Goal: Task Accomplishment & Management: Complete application form

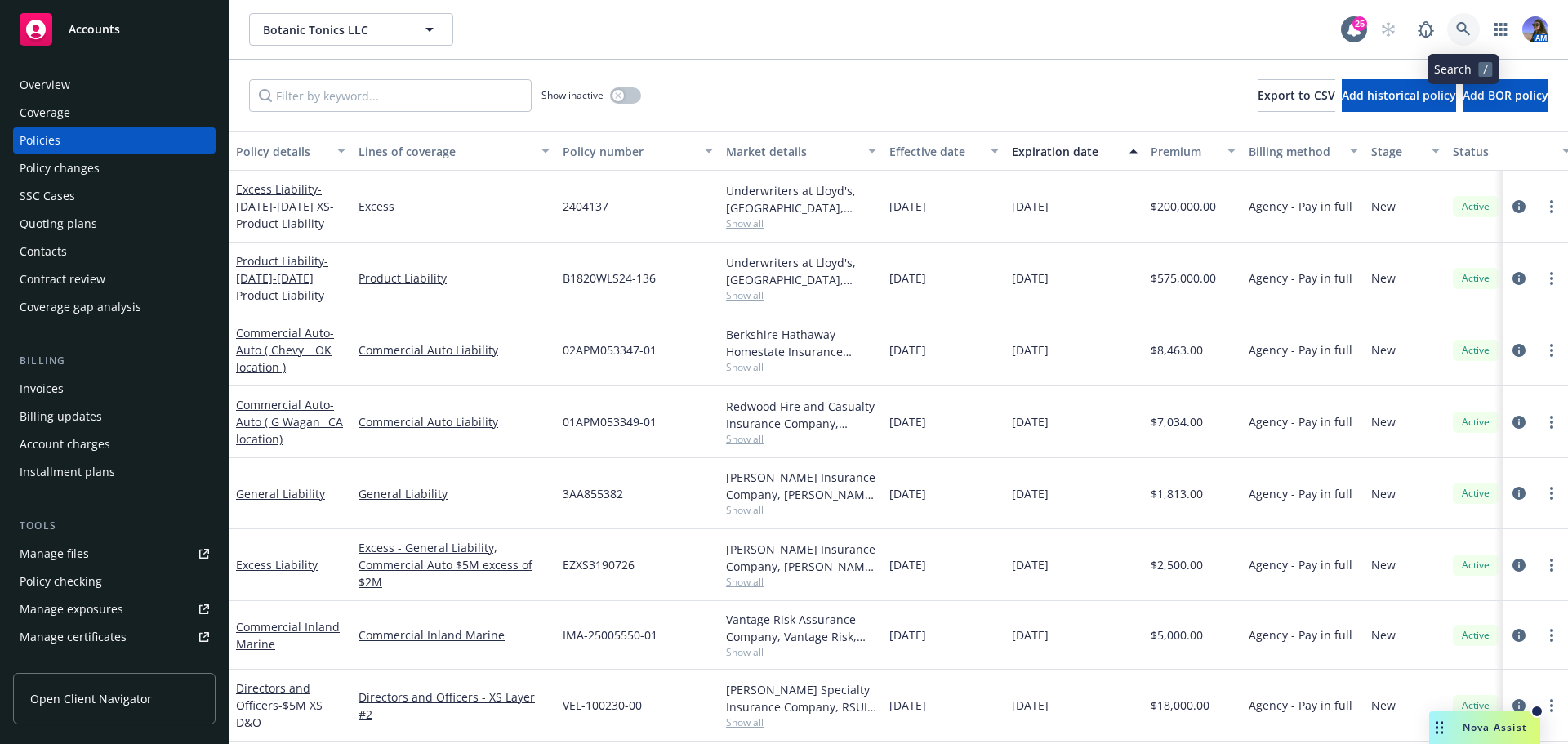
click at [1454, 29] on link at bounding box center [1464, 29] width 33 height 33
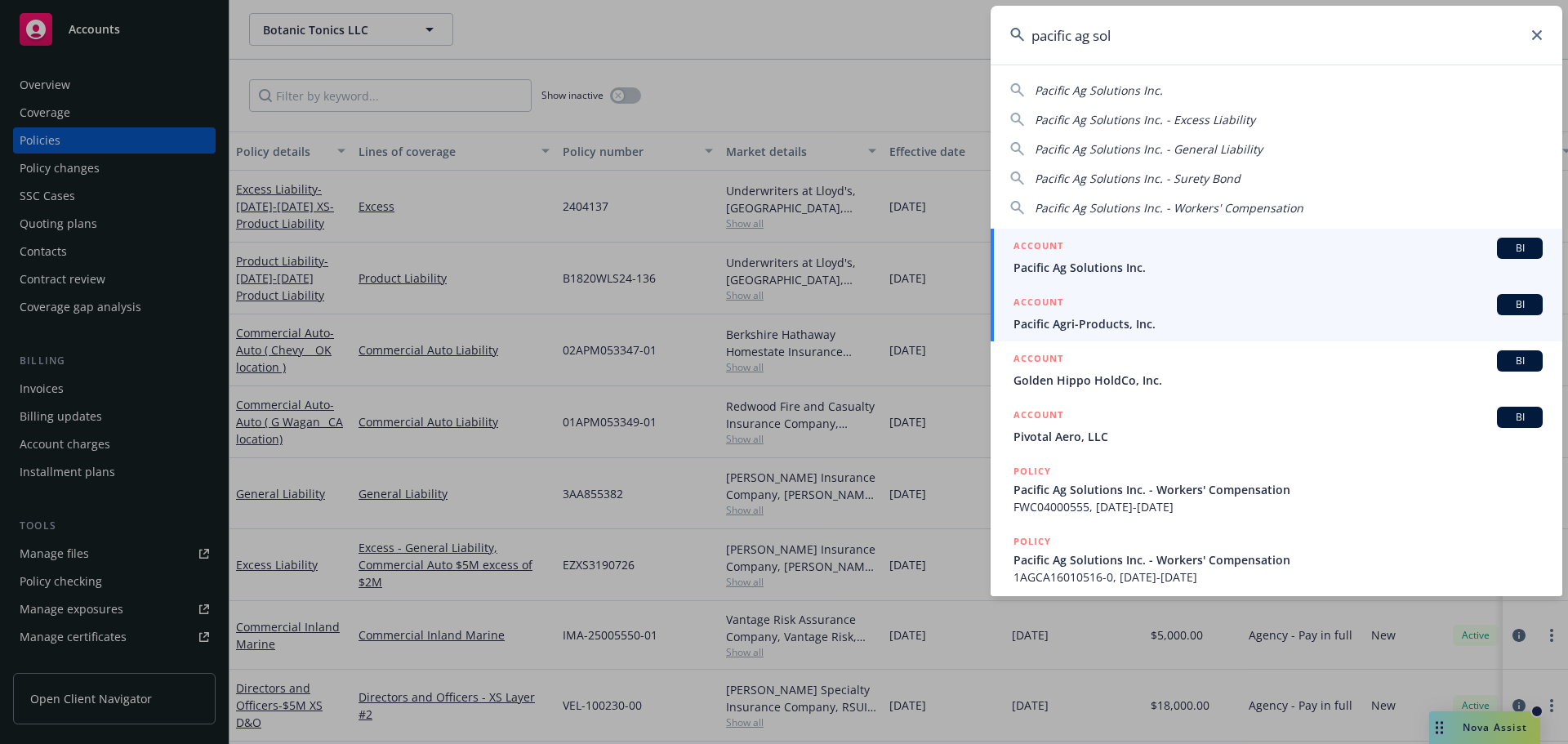
type input "pacific ag sol"
click at [1063, 271] on span "Pacific Ag Solutions Inc." at bounding box center [1278, 267] width 529 height 17
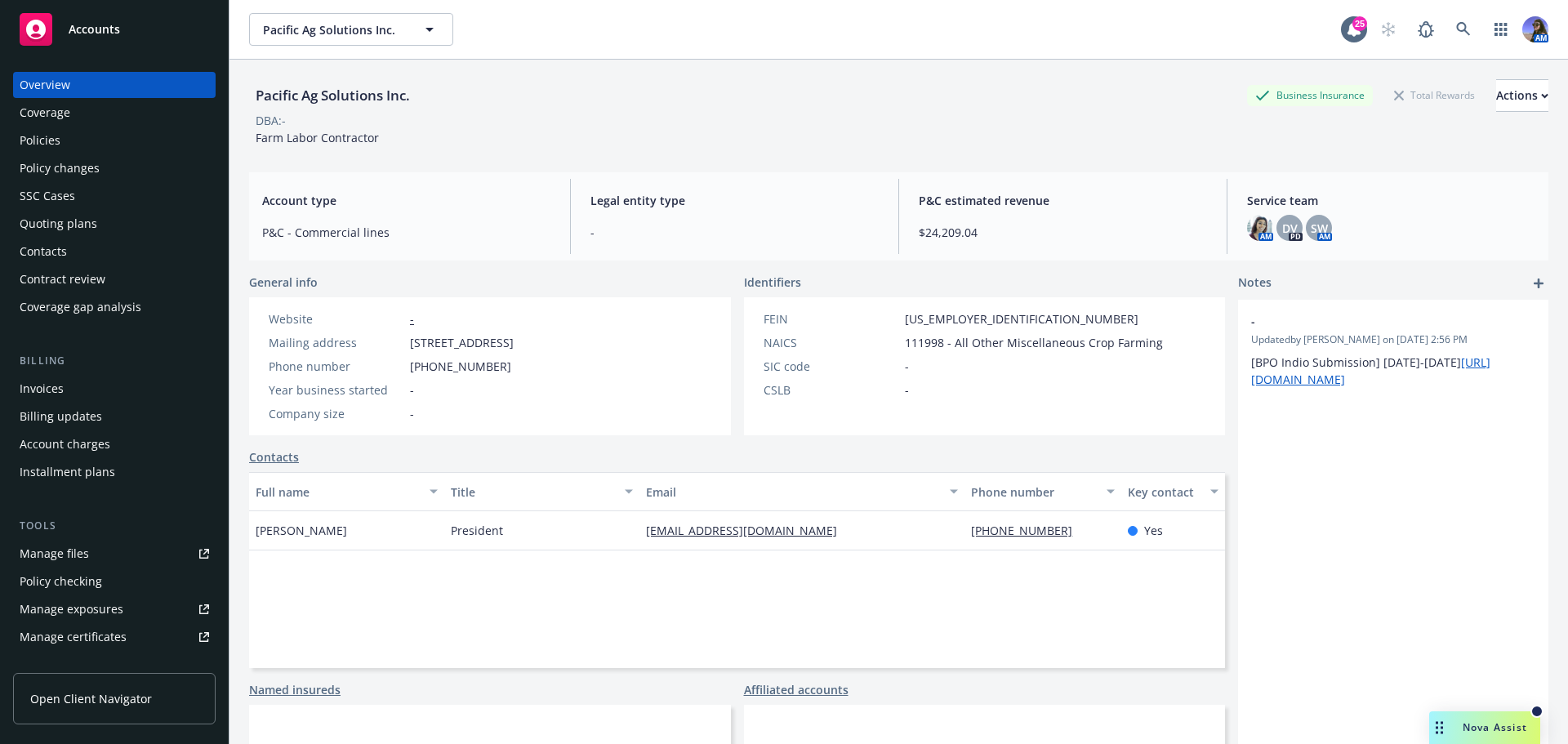
click at [72, 138] on div "Policies" at bounding box center [114, 140] width 189 height 26
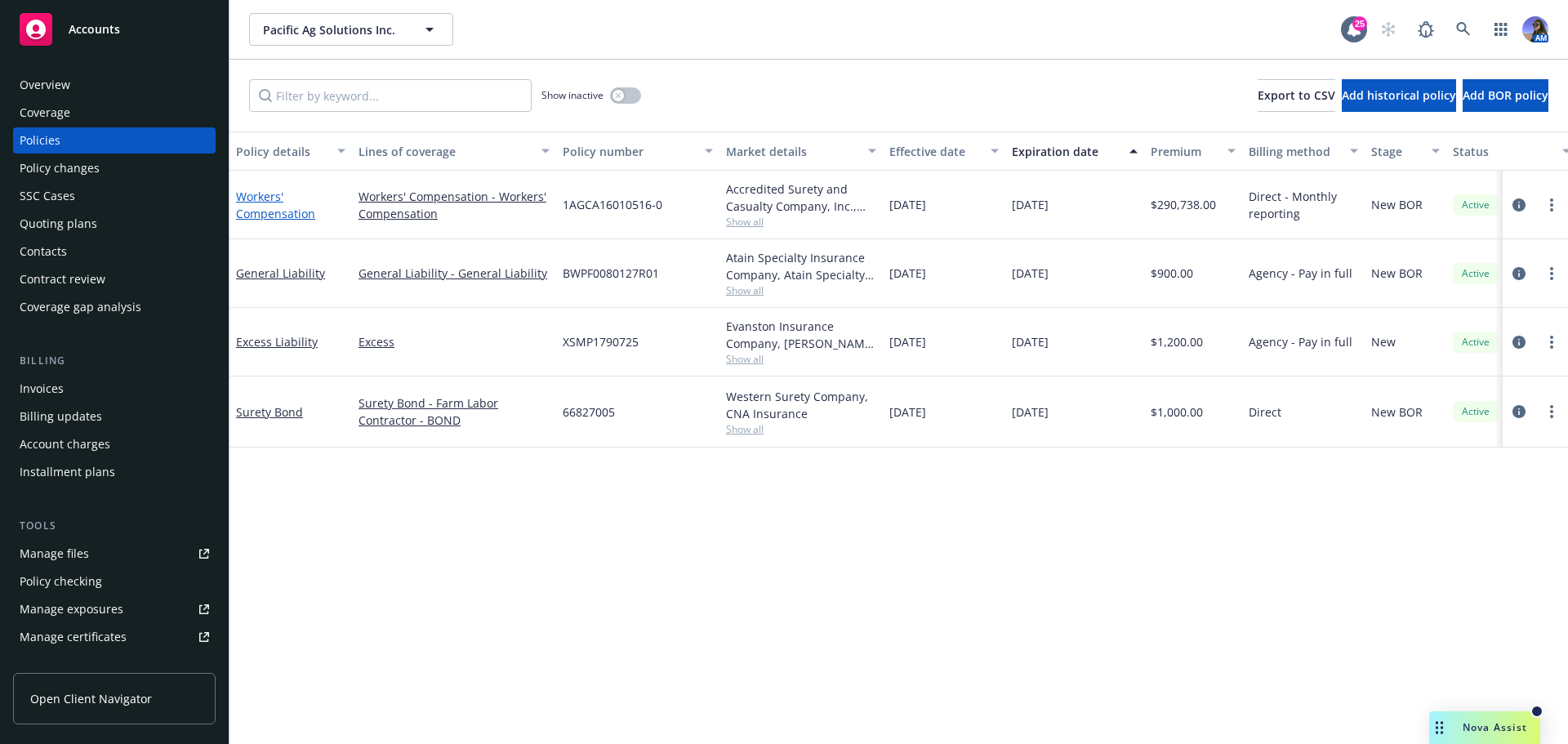
click at [256, 197] on link "Workers' Compensation" at bounding box center [275, 205] width 79 height 33
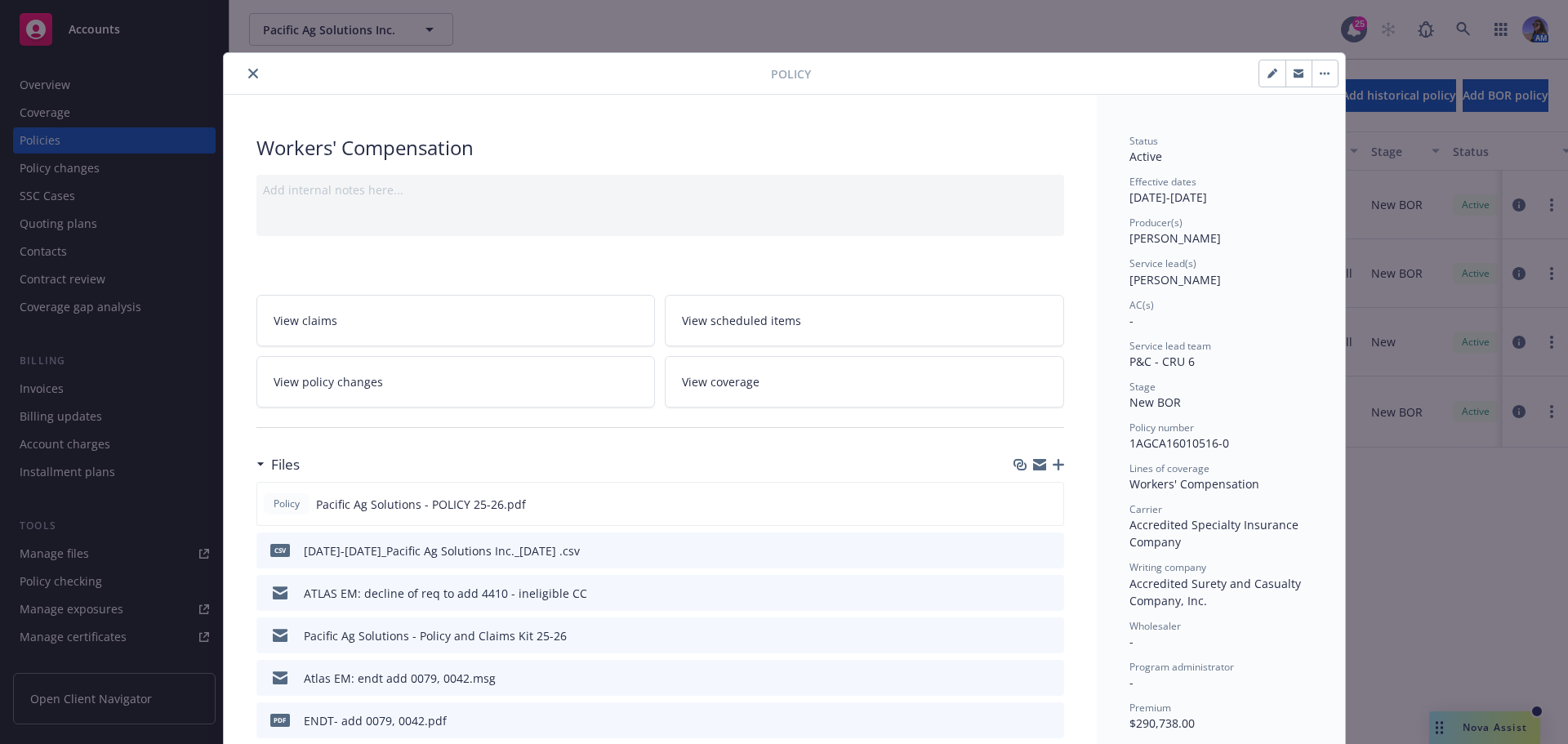
click at [404, 368] on link "View policy changes" at bounding box center [456, 382] width 400 height 52
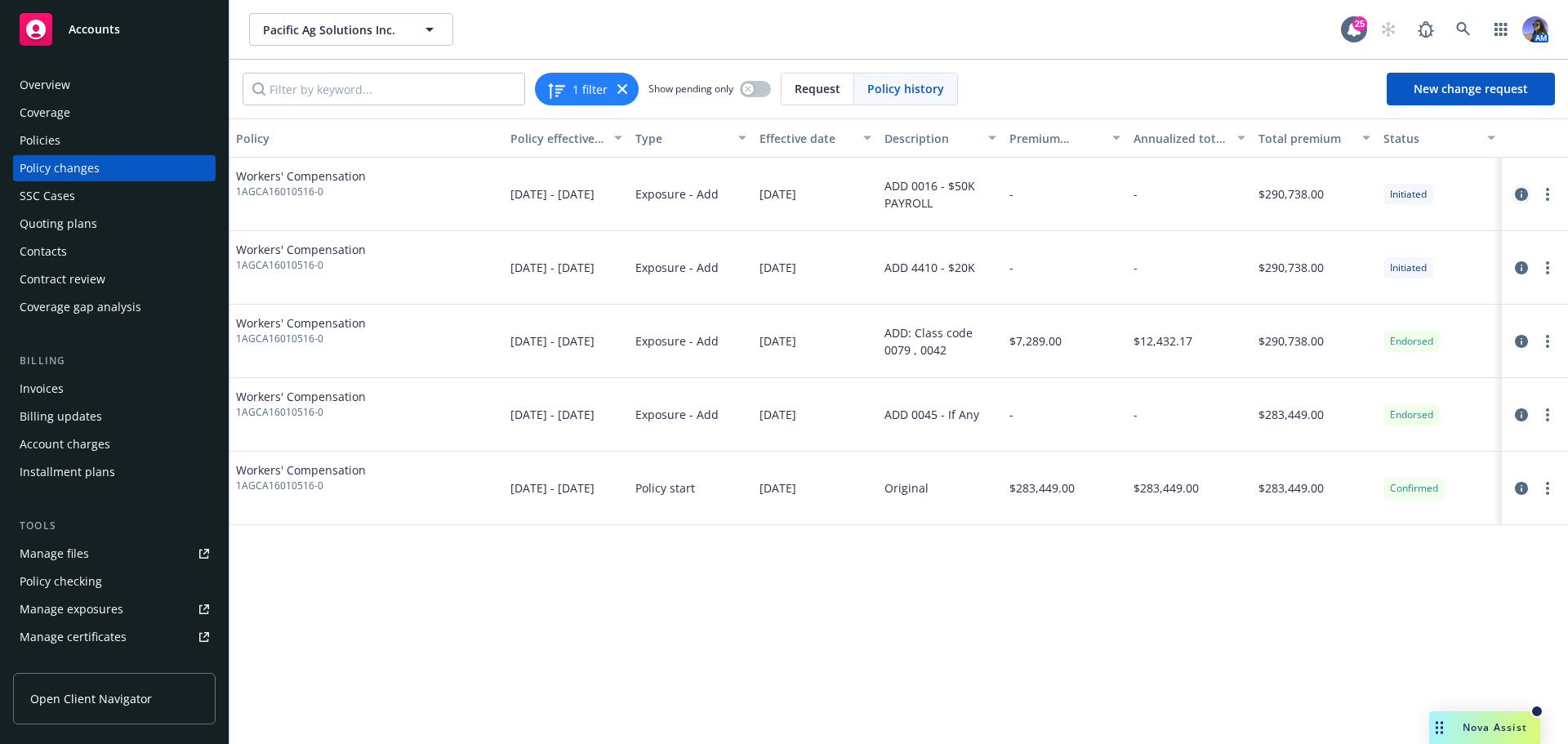
click at [1527, 198] on icon "circleInformation" at bounding box center [1522, 194] width 13 height 13
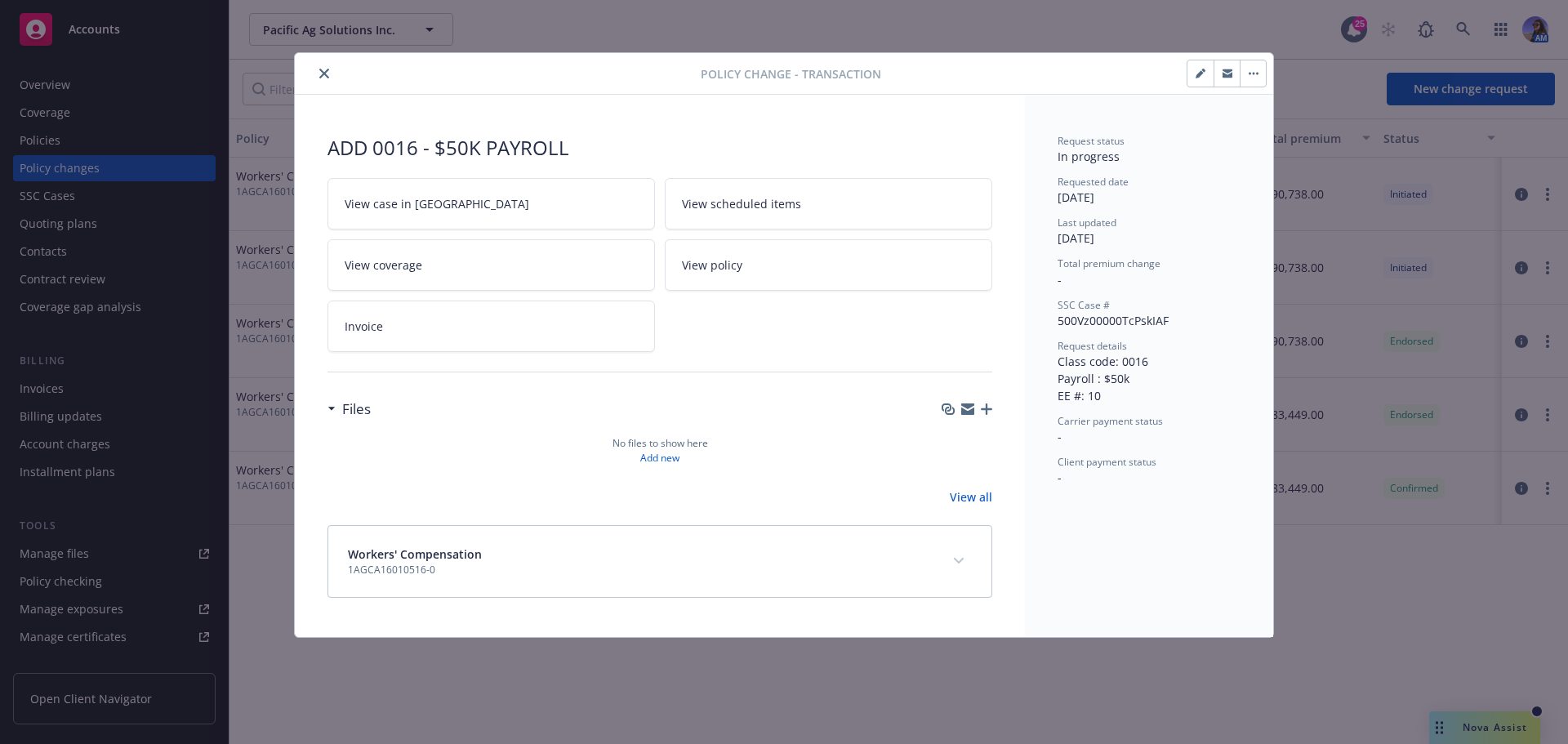
click at [1253, 75] on button "button" at bounding box center [1253, 73] width 26 height 26
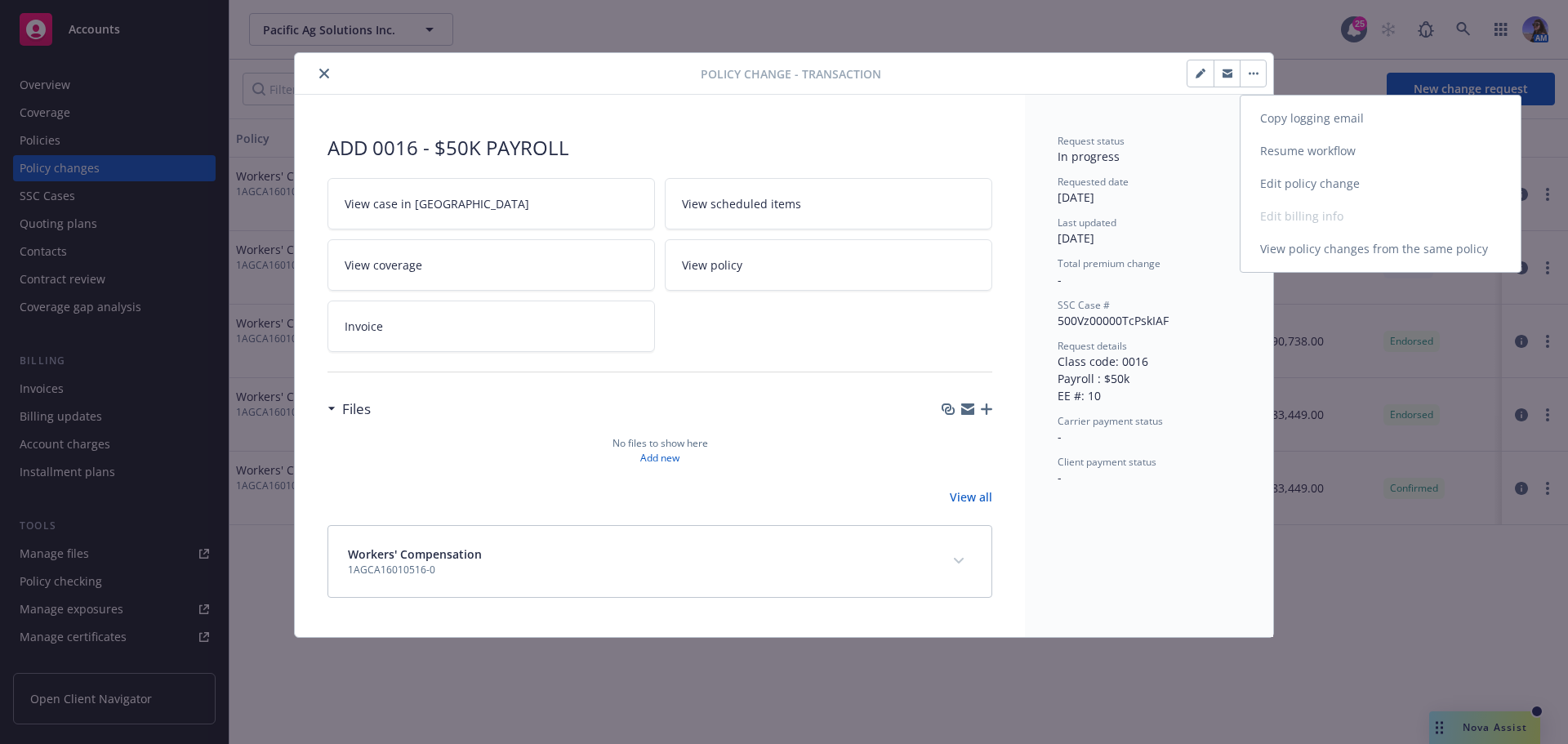
click at [1279, 161] on link "Resume workflow" at bounding box center [1380, 151] width 280 height 33
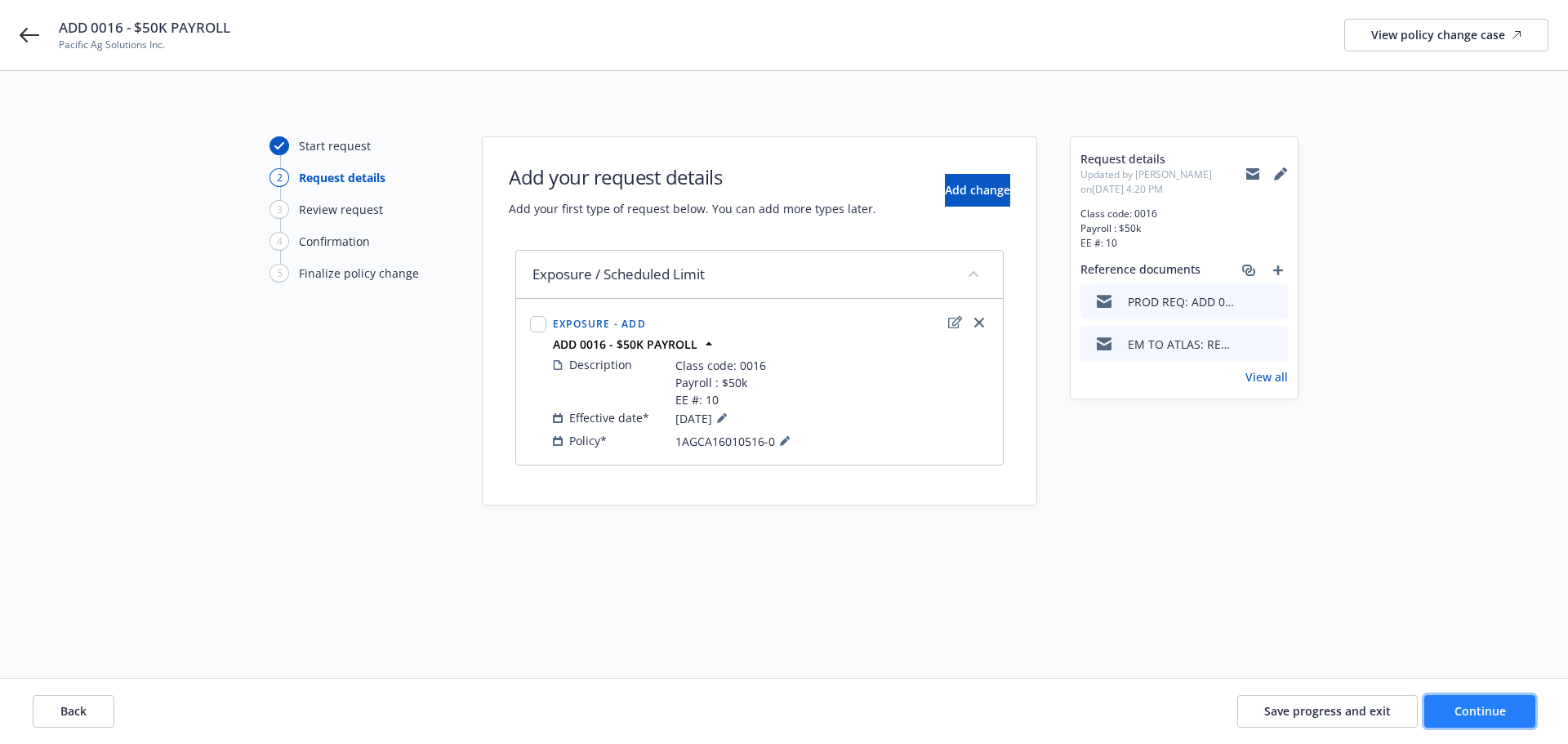
click at [1476, 719] on button "Continue" at bounding box center [1480, 711] width 111 height 33
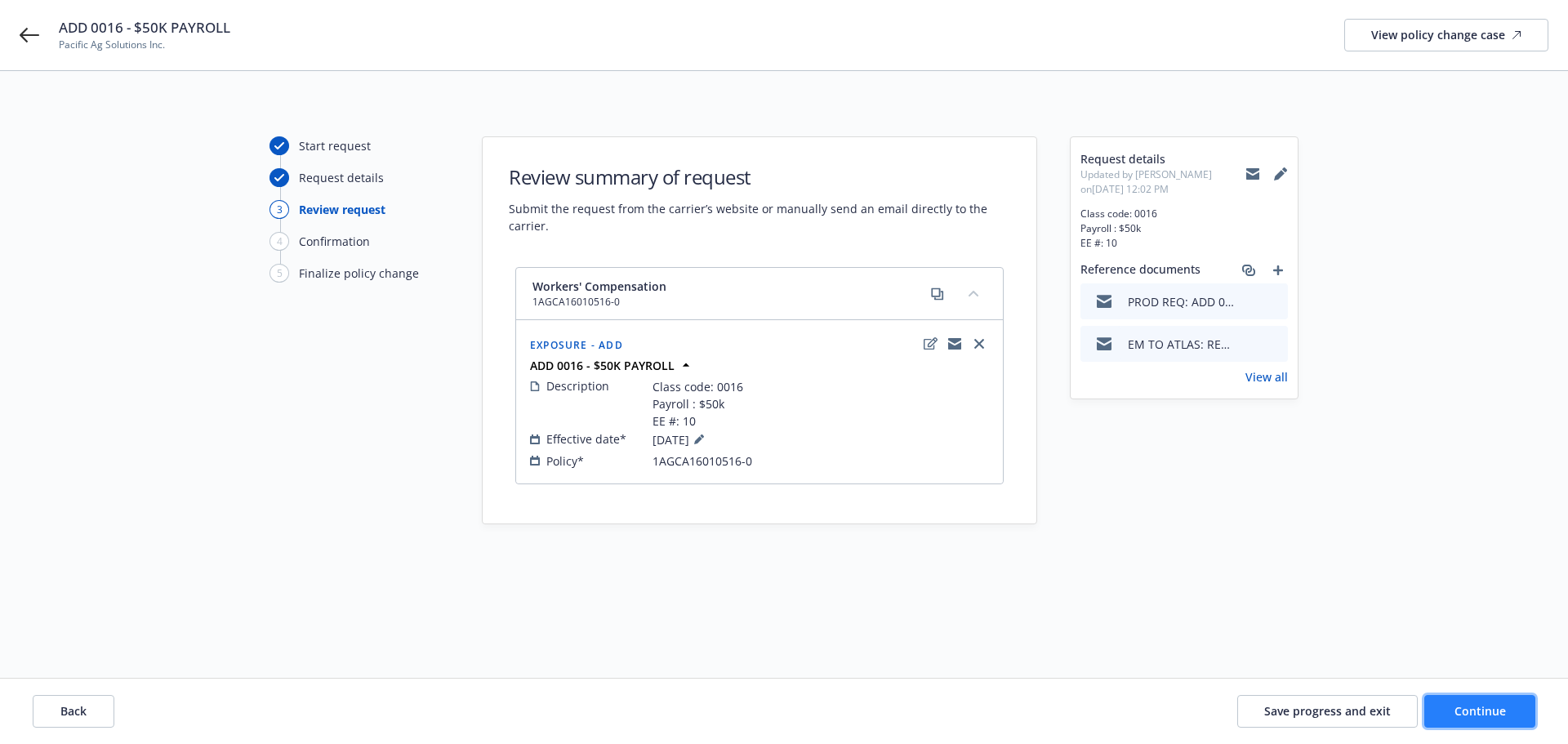
click at [1452, 716] on button "Continue" at bounding box center [1480, 711] width 111 height 33
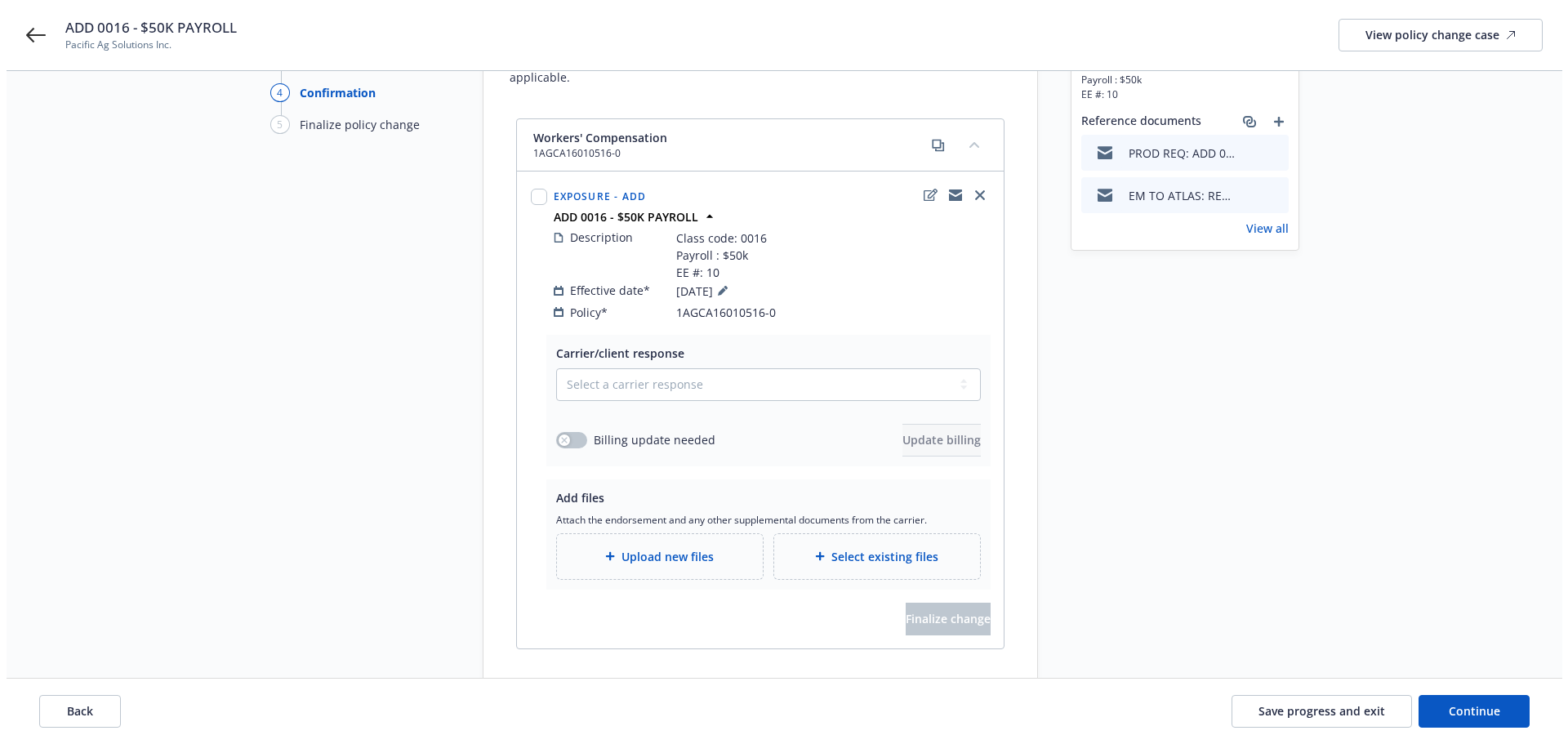
scroll to position [150, 0]
click at [663, 368] on select "Select a carrier response Accepted Accepted with revision No endorsement needed…" at bounding box center [762, 384] width 425 height 33
select select "ACCEPTED"
click at [550, 368] on select "Select a carrier response Accepted Accepted with revision No endorsement needed…" at bounding box center [762, 384] width 425 height 33
click at [570, 431] on button "button" at bounding box center [566, 440] width 31 height 16
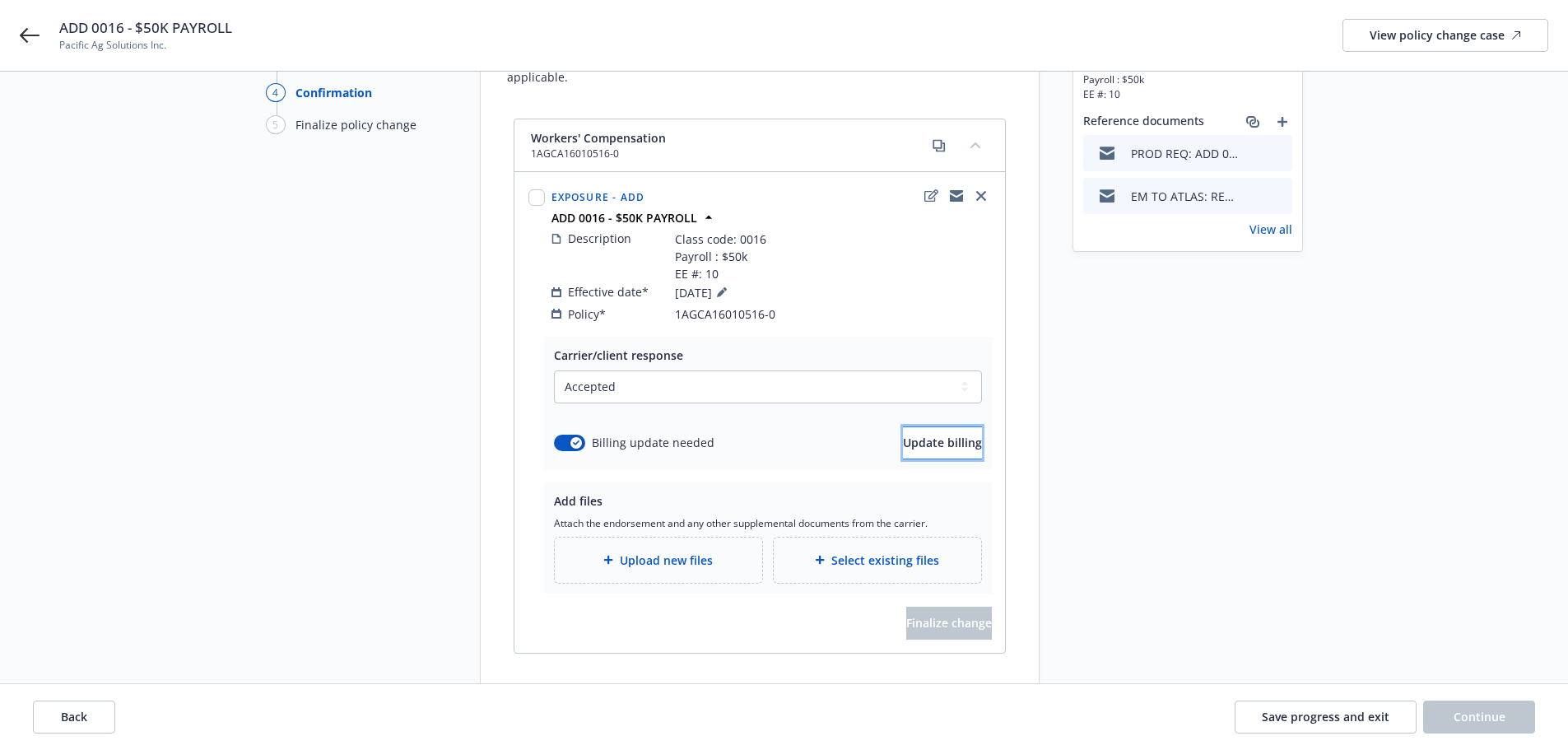
click at [903, 435] on span "Update billing" at bounding box center [942, 442] width 79 height 16
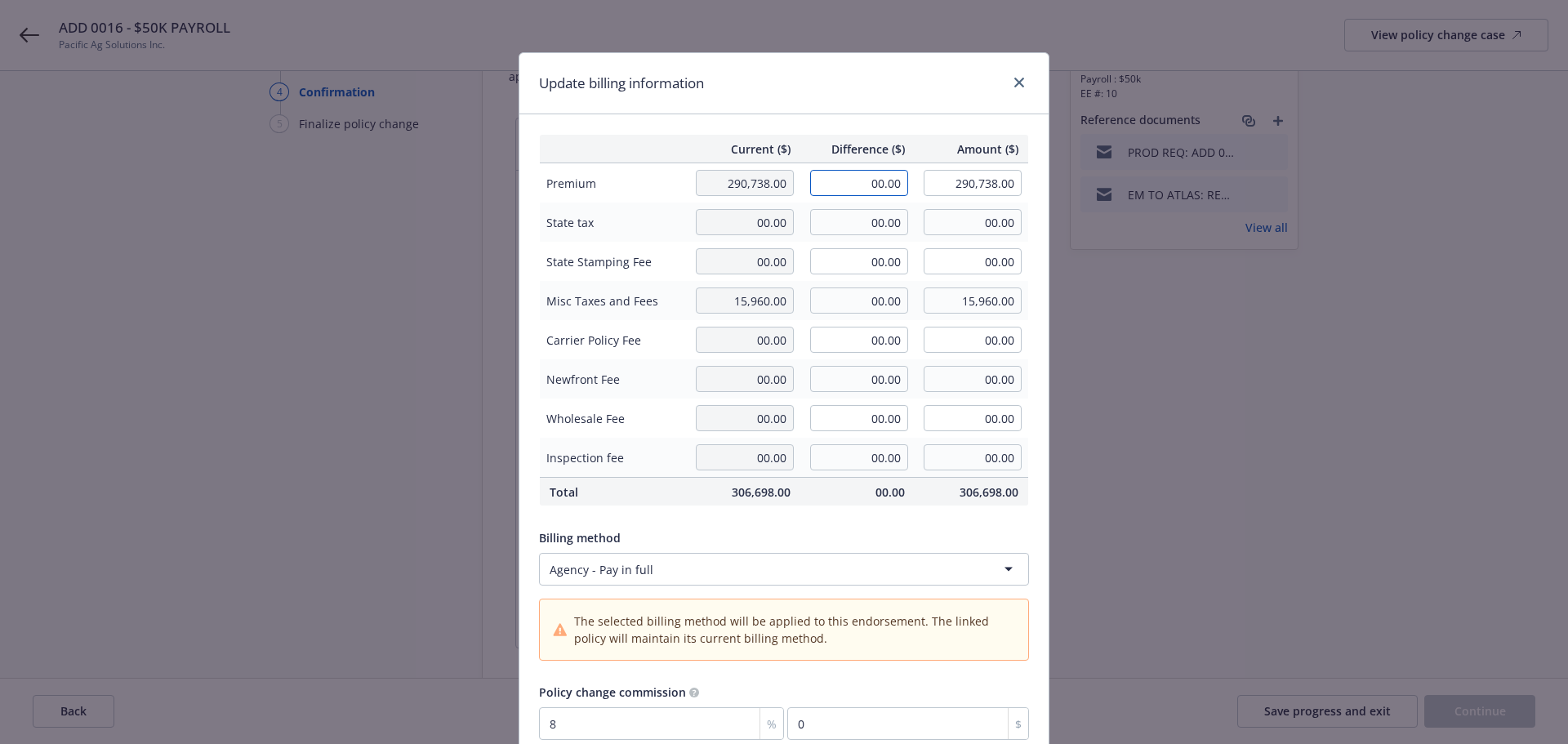
click at [860, 176] on input "00.00" at bounding box center [859, 182] width 98 height 26
type input "5,320.00"
type input "296,058.00"
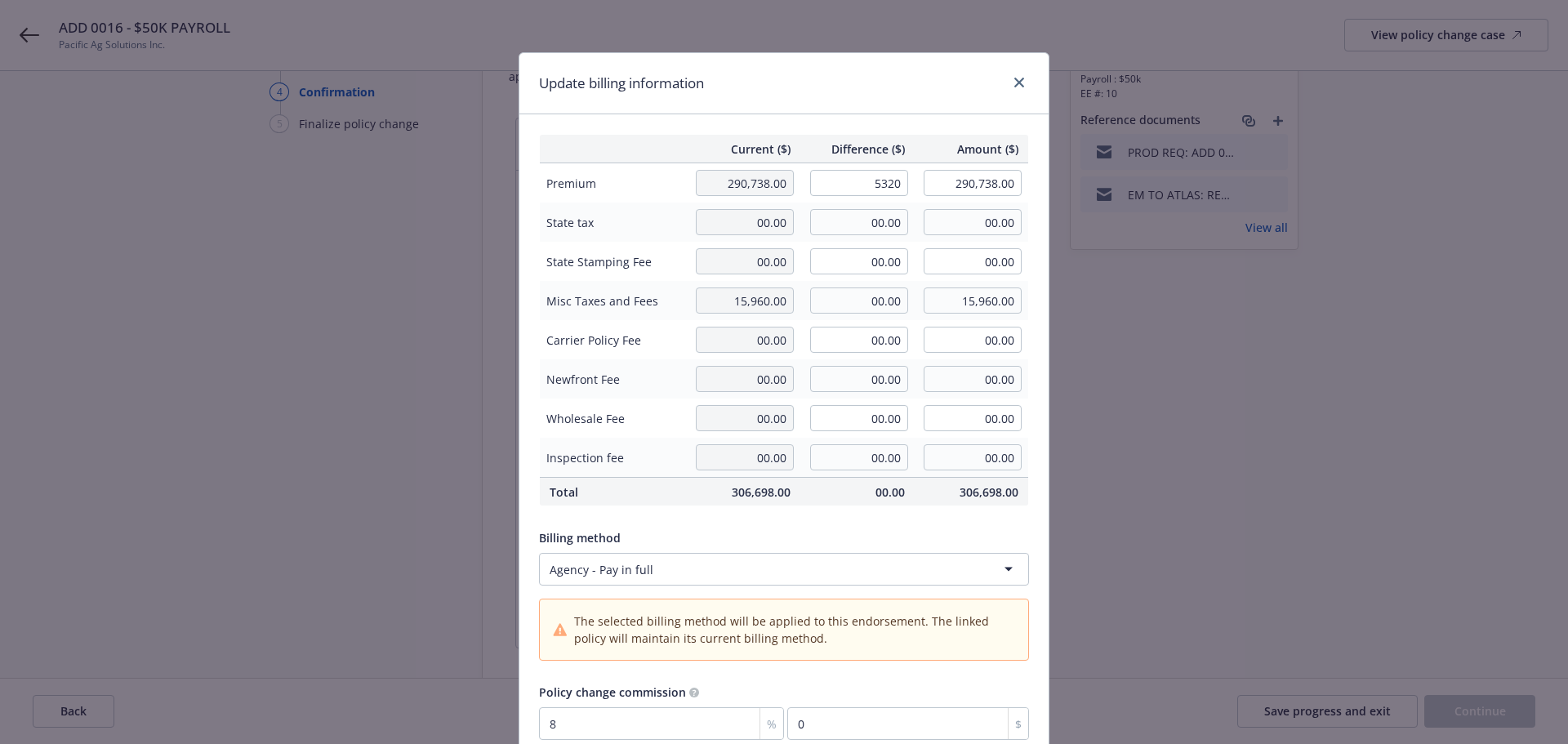
type input "425.6"
click at [829, 552] on div "Billing method Agency - Pay in full" at bounding box center [784, 557] width 490 height 56
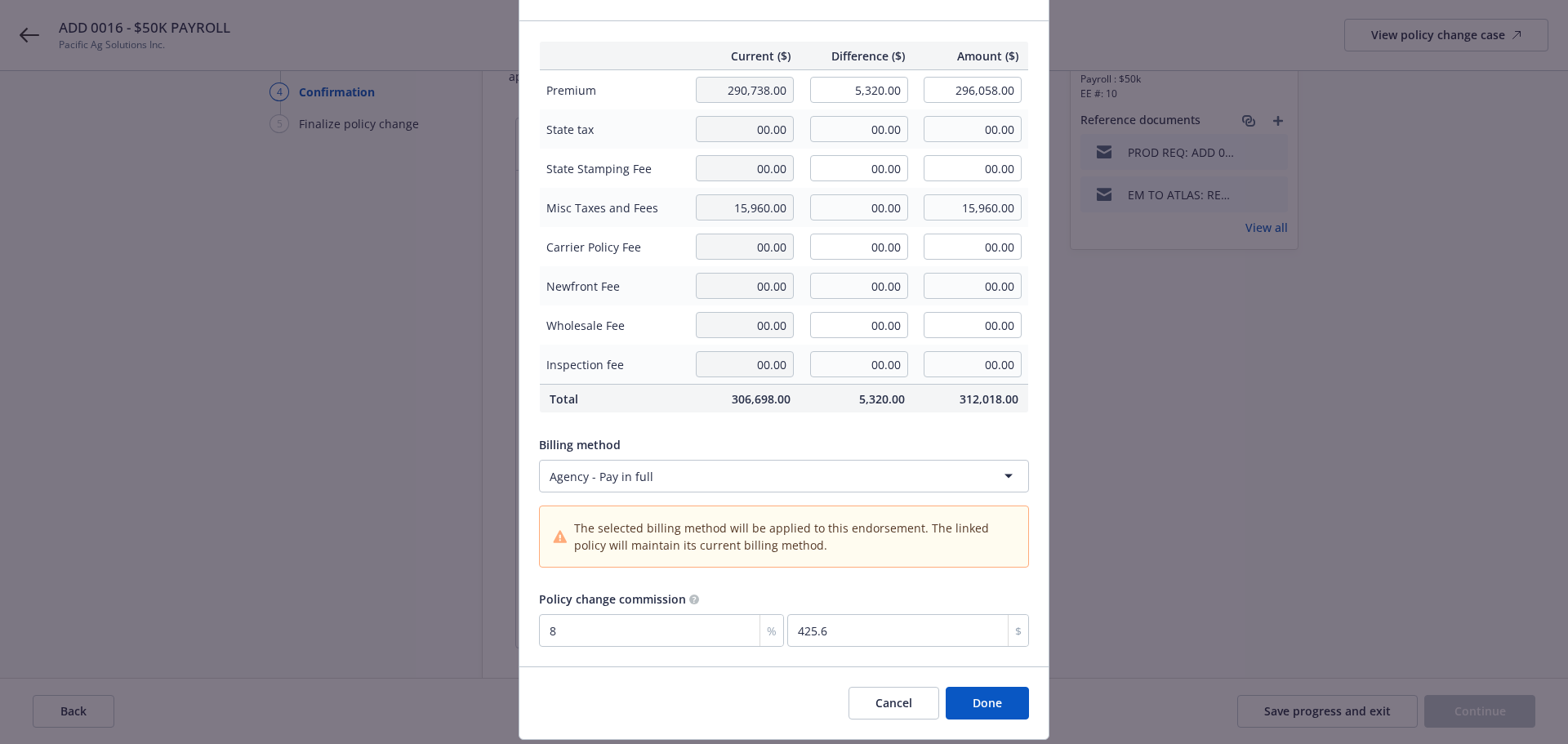
scroll to position [141, 0]
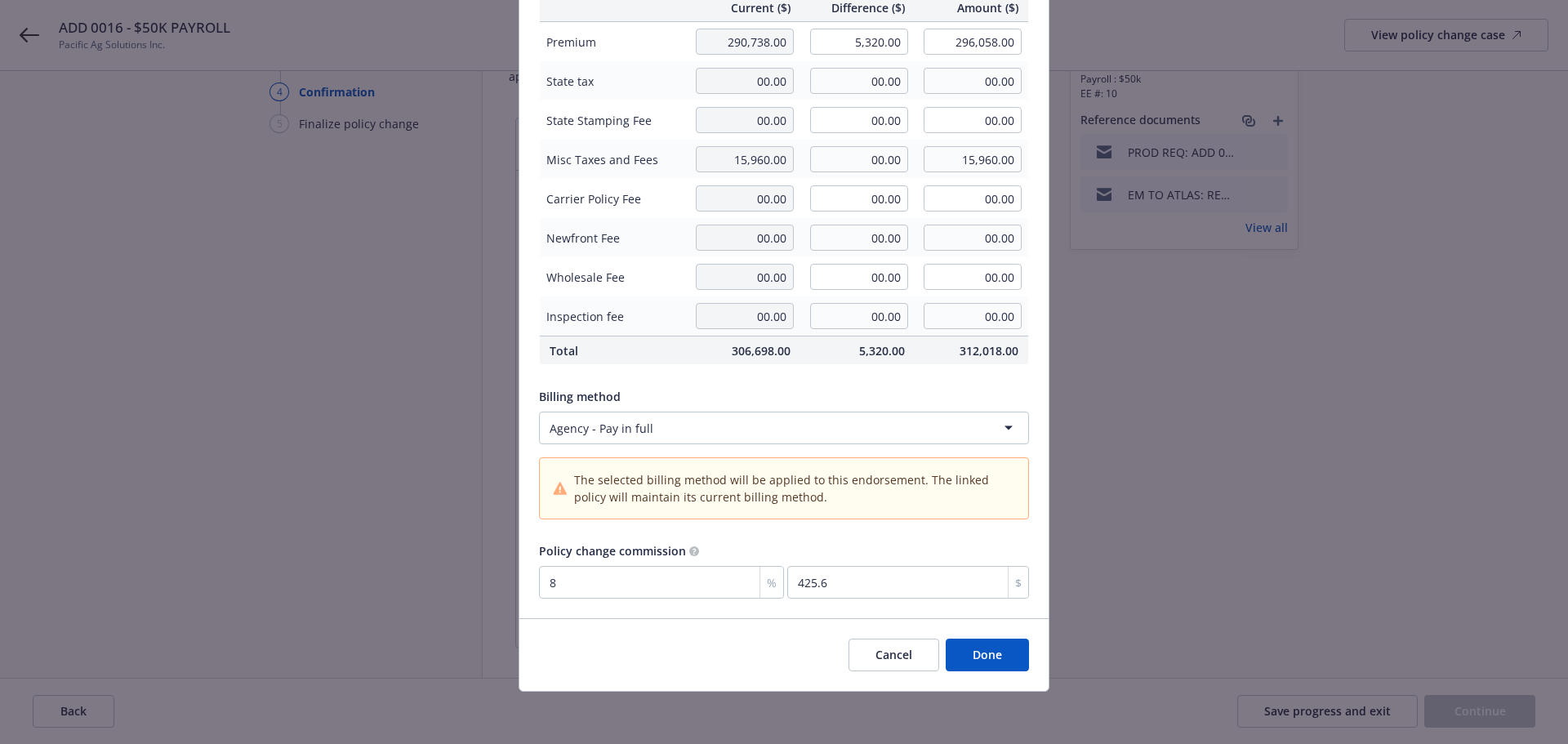
click at [964, 648] on button "Done" at bounding box center [988, 655] width 83 height 33
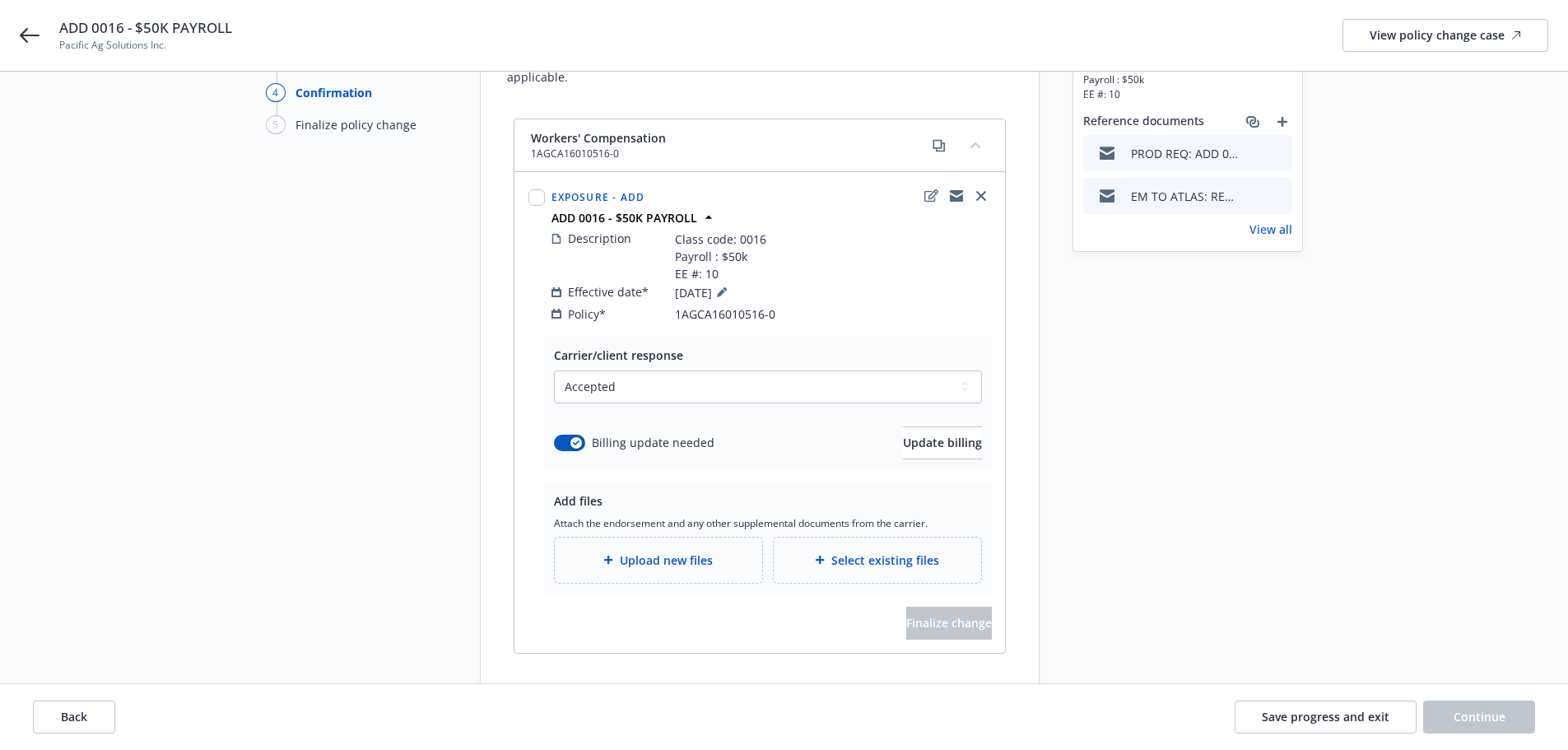
click at [691, 552] on span "Upload new files" at bounding box center [667, 560] width 93 height 17
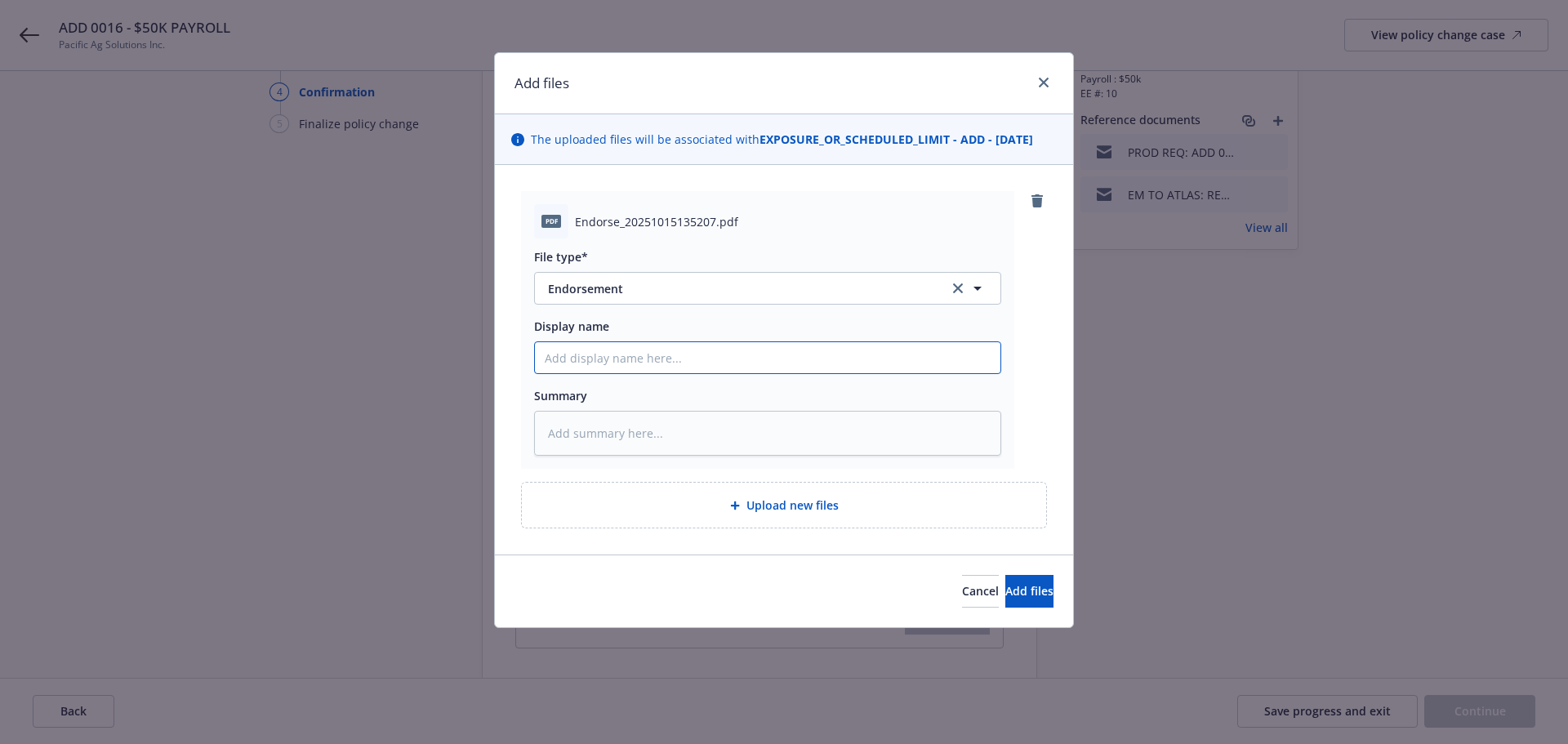
click at [705, 372] on input "Display name" at bounding box center [768, 358] width 466 height 31
type textarea "x"
type input "E"
type textarea "x"
type input "EN"
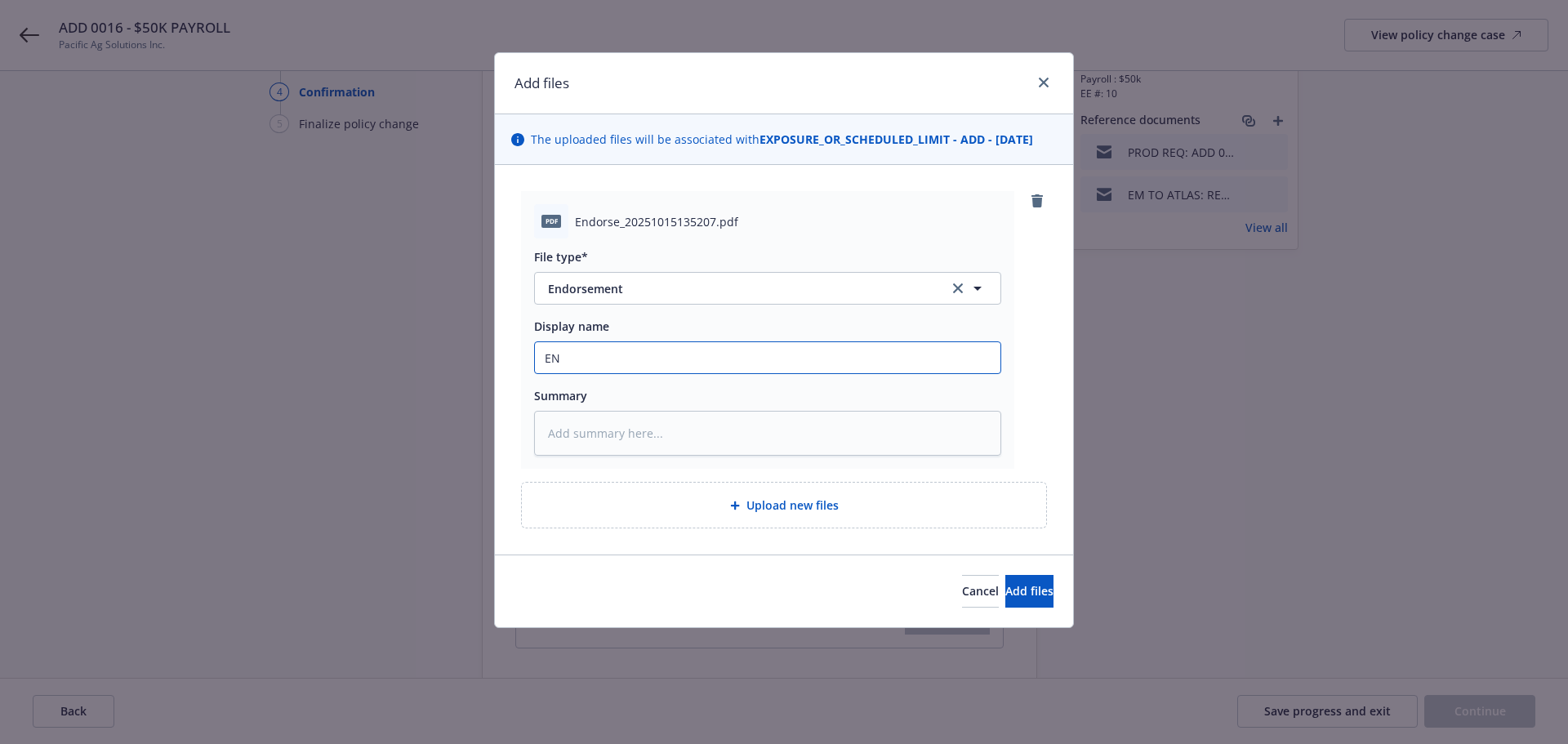
type textarea "x"
type input "END"
type textarea "x"
type input "ENDT"
click at [670, 338] on div "Display name ENDT" at bounding box center [768, 346] width 468 height 56
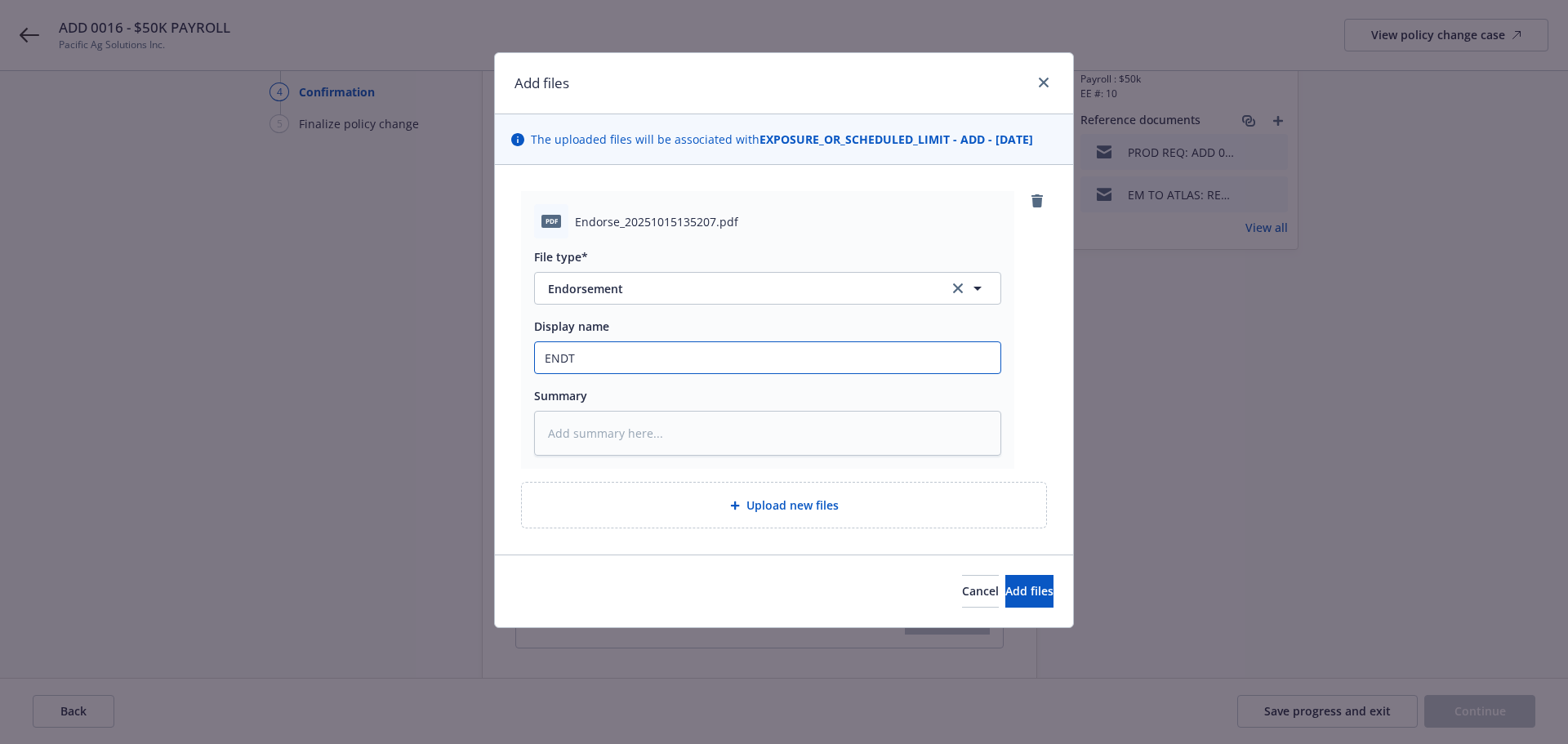
click at [668, 356] on input "ENDT" at bounding box center [768, 358] width 466 height 31
type textarea "x"
type input "ENDT"
type textarea "x"
type input "ENDT 4"
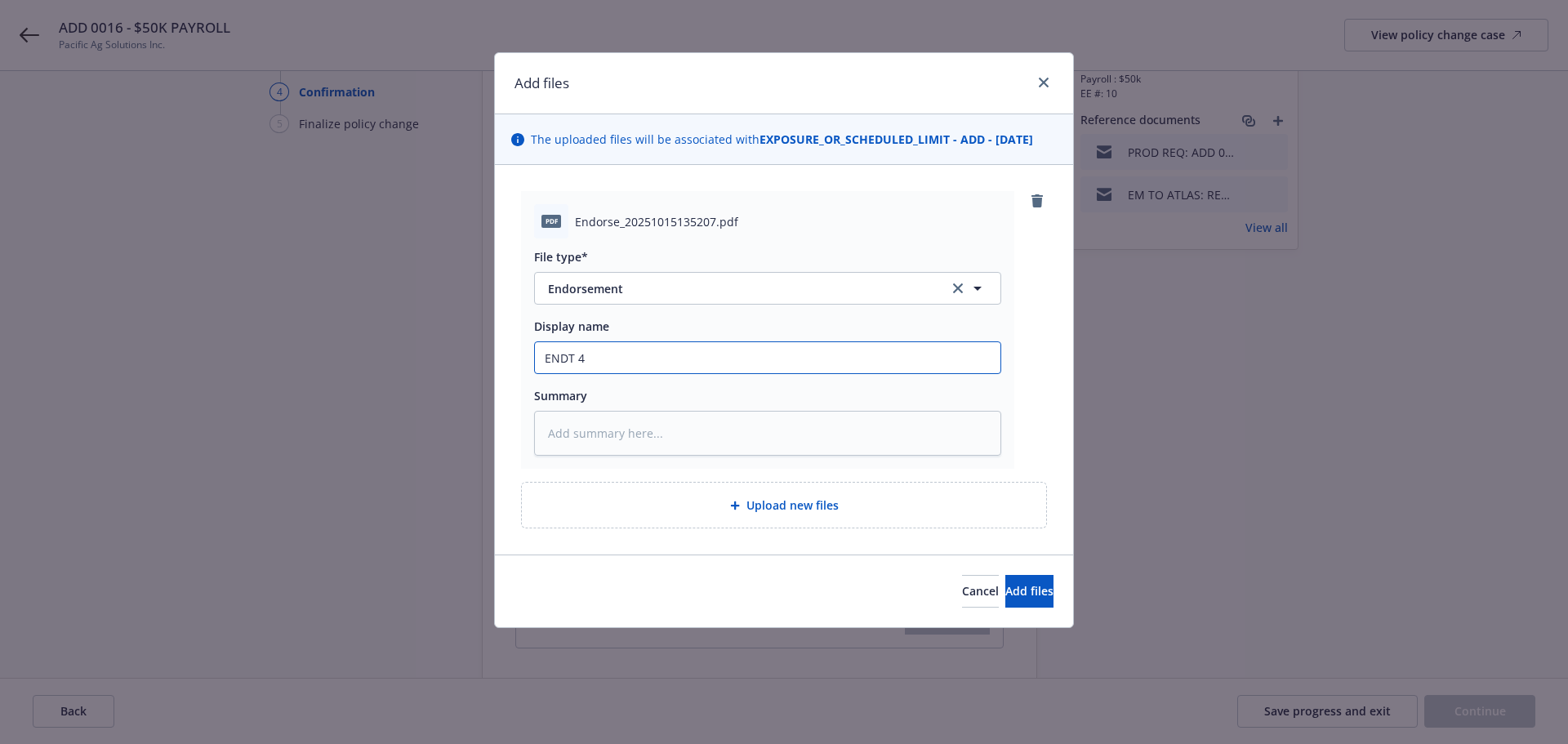
type textarea "x"
type input "ENDT 4-"
type textarea "x"
type input "ENDT 4"
type textarea "x"
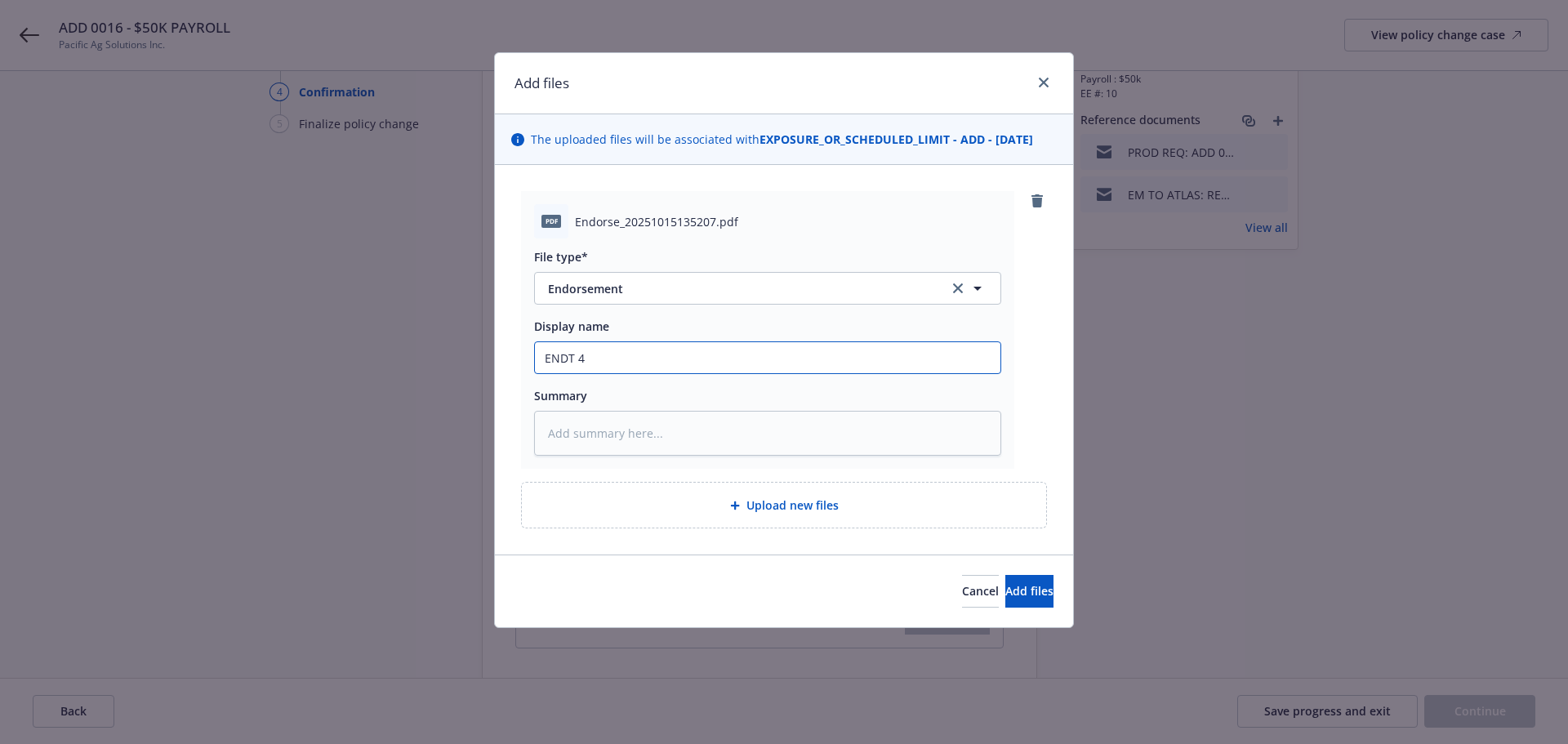
type input "ENDT 4"
type textarea "x"
type input "ENDT 4 -"
type textarea "x"
type input "ENDT 4 -"
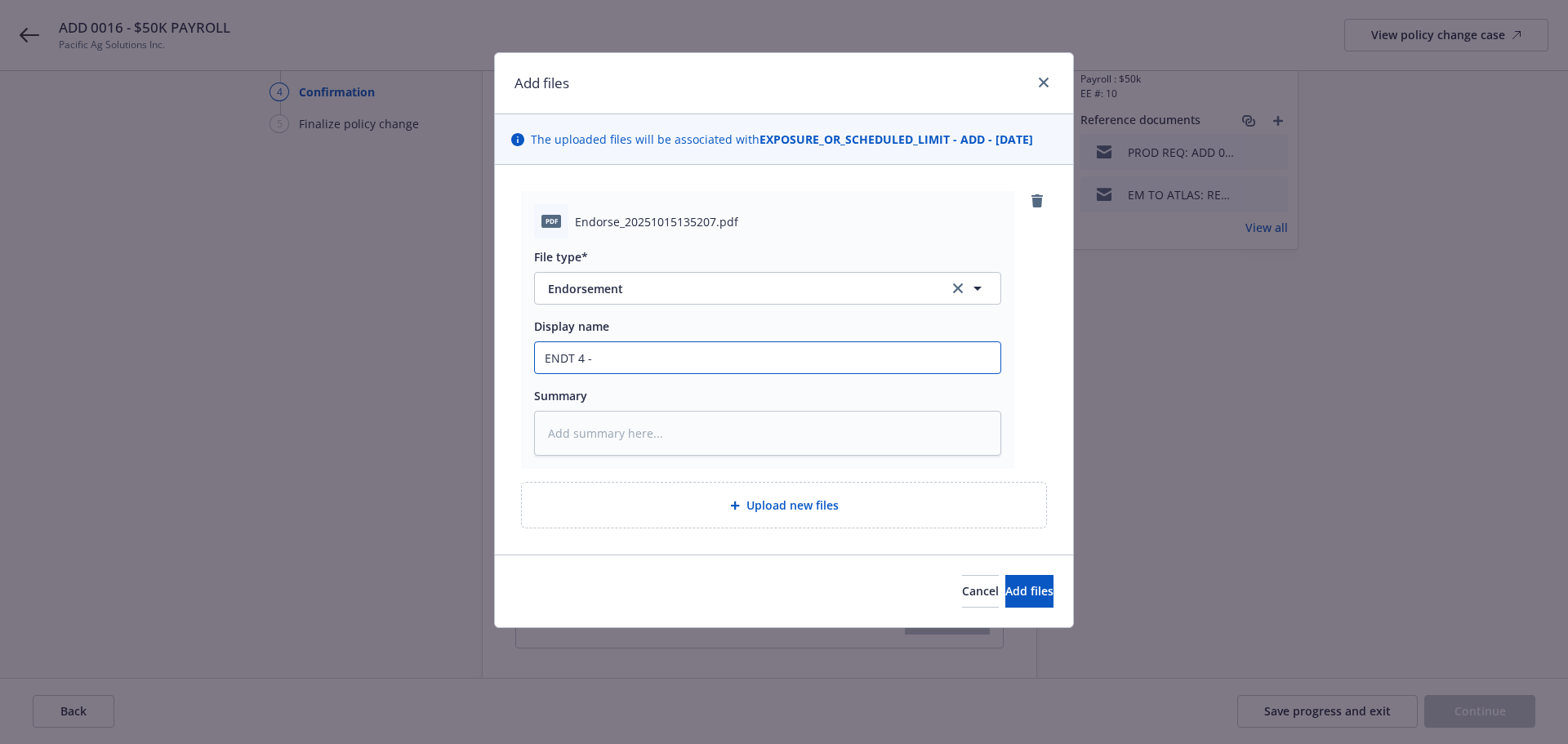
type textarea "x"
type input "ENDT 4 - A"
type textarea "x"
type input "ENDT 4 - AD"
type textarea "x"
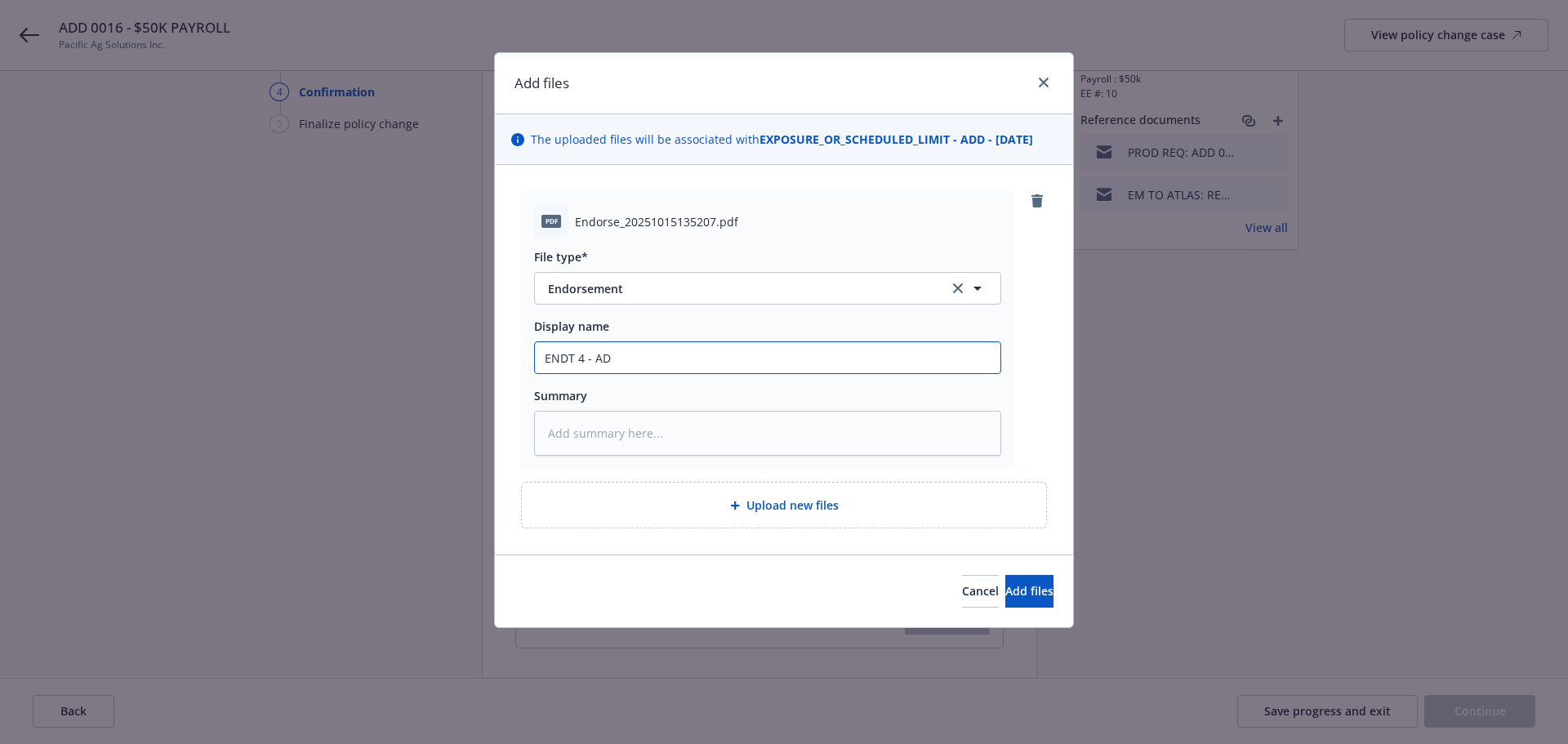
type input "ENDT 4 - ADD"
type textarea "x"
type input "ENDT 4 - ADD"
type textarea "x"
type input "ENDT 4 - ADD 0"
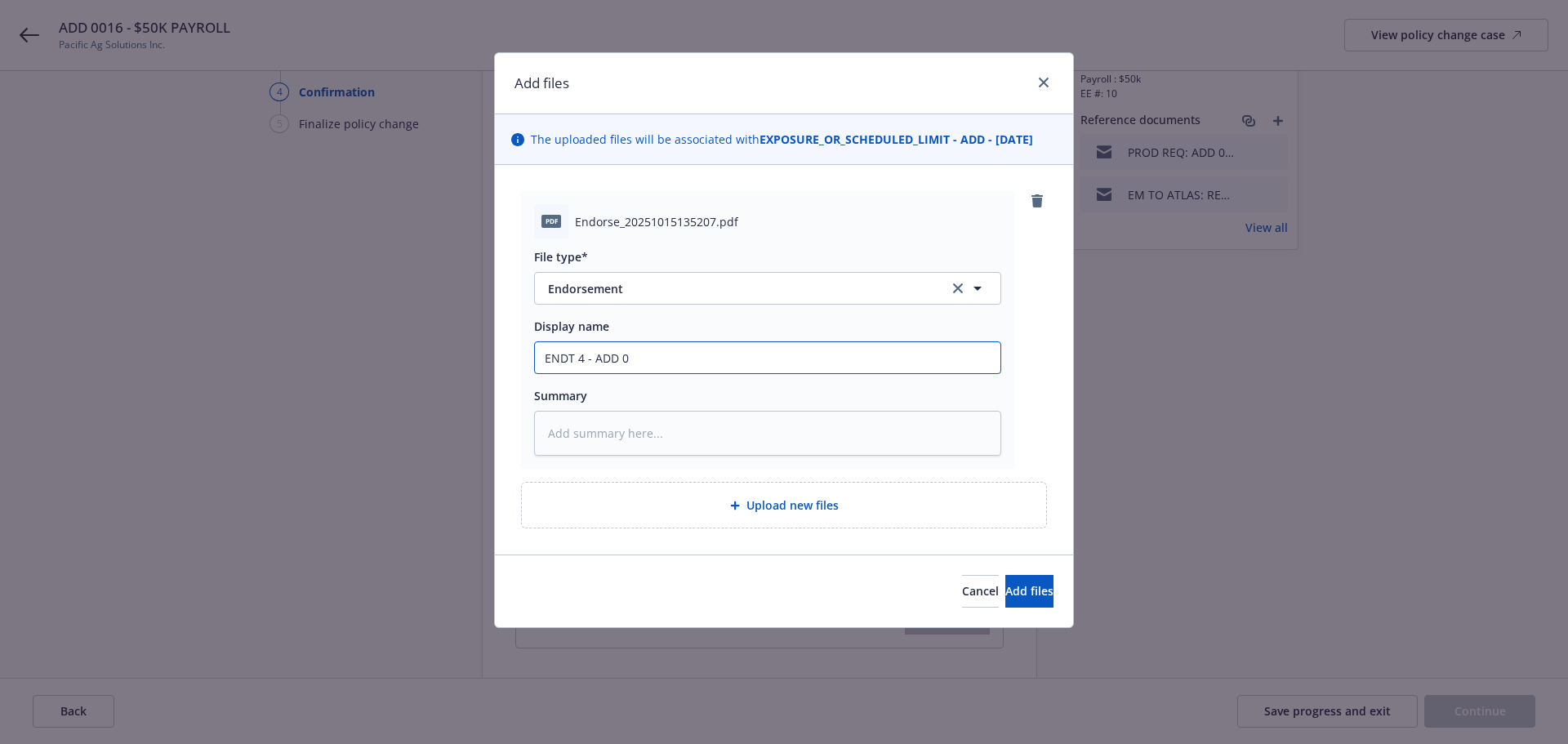
type textarea "x"
type input "ENDT 4 - ADD 00"
type textarea "x"
type input "ENDT 4 - ADD 001"
type textarea "x"
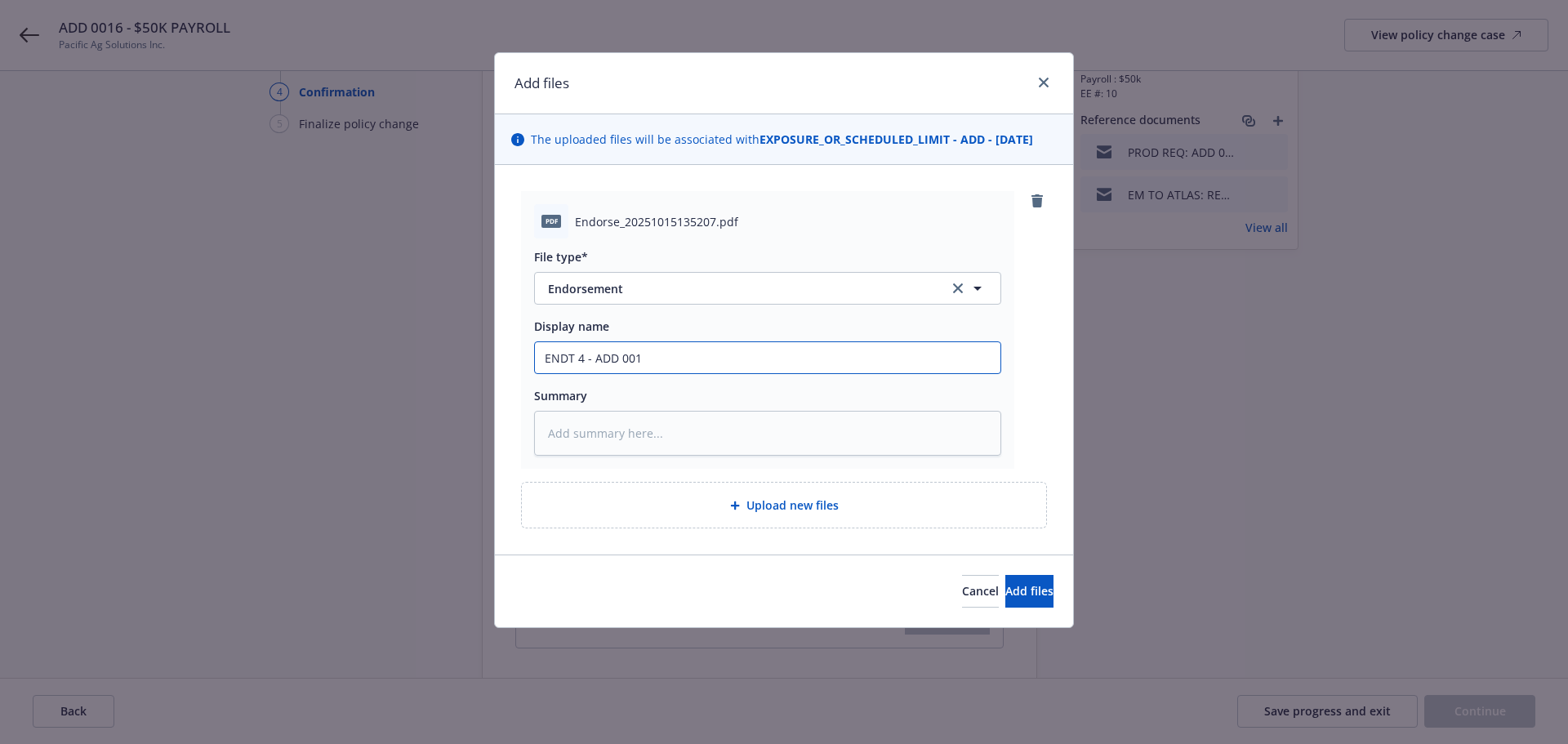
type input "ENDT 4 - ADD 0015"
type textarea "x"
type input "ENDT 4 - ADD 0015"
type textarea "x"
type input "ENDT 4 - ADD 0015 t"
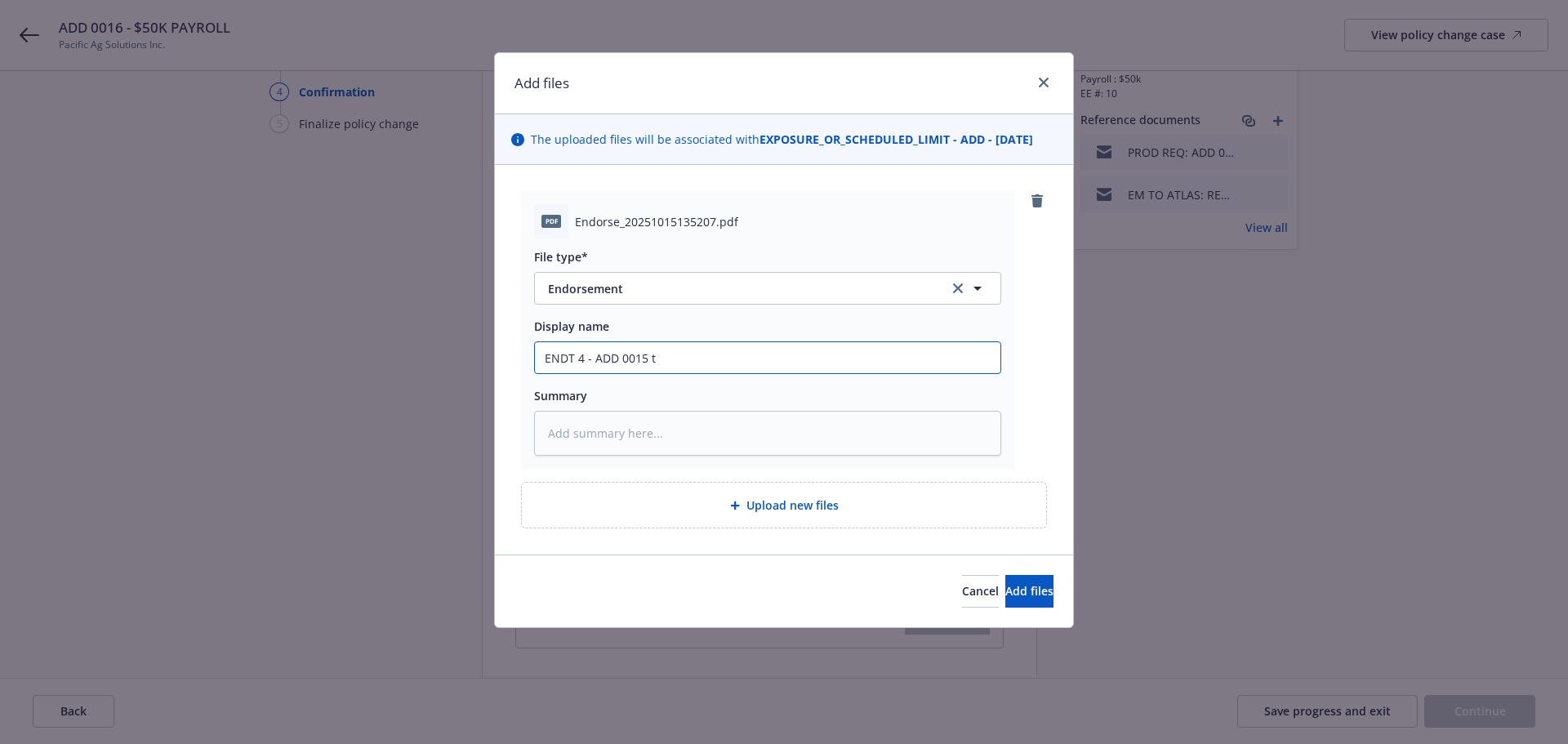
type textarea "x"
type input "ENDT 4 - ADD 0015 to"
type textarea "x"
type input "ENDT 4 - ADD 0015 to"
type textarea "x"
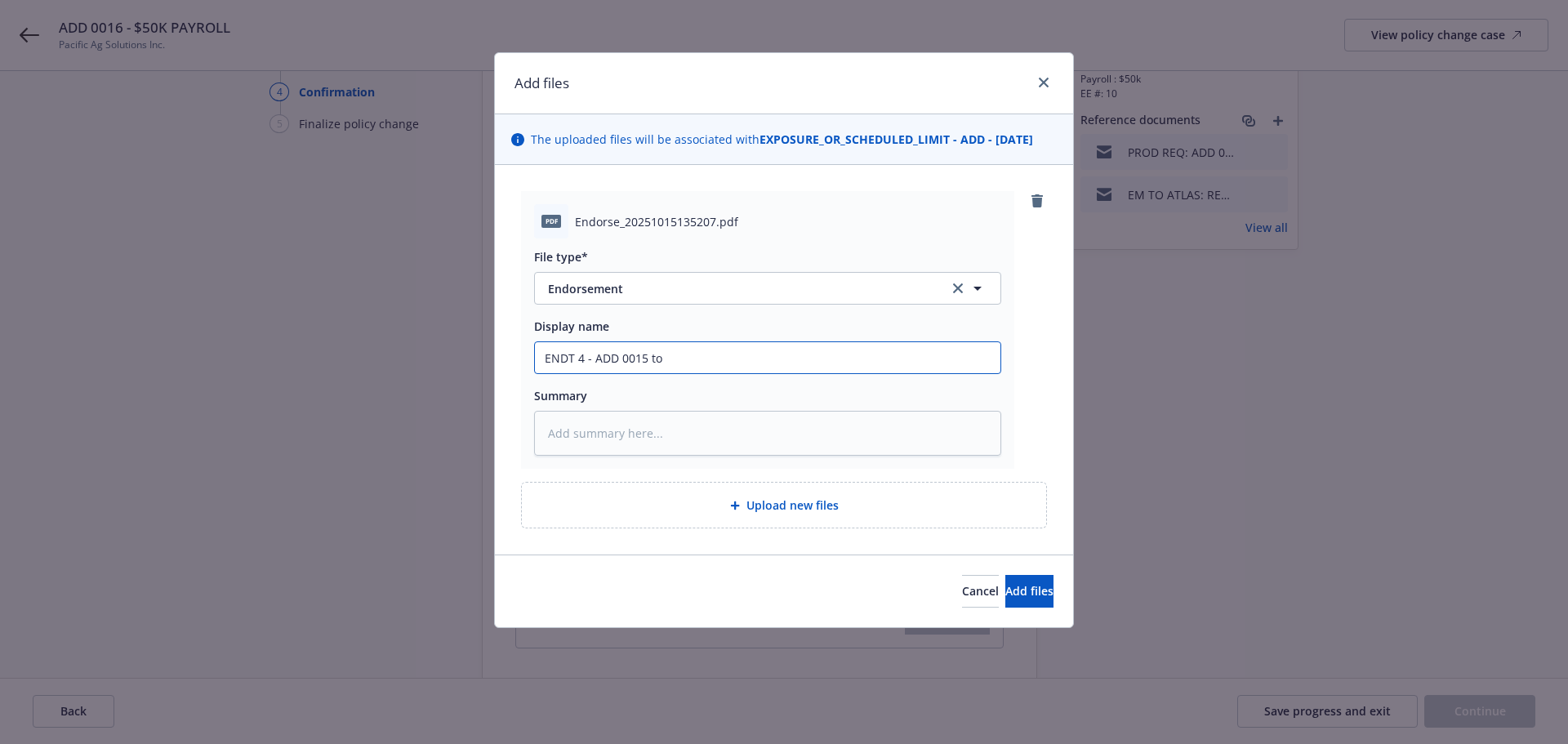
type input "ENDT 4 - ADD 0015 to C"
type textarea "x"
type input "ENDT 4 - ADD 0015 to Cl"
type textarea "x"
type input "ENDT 4 - ADD 0015 to Cla"
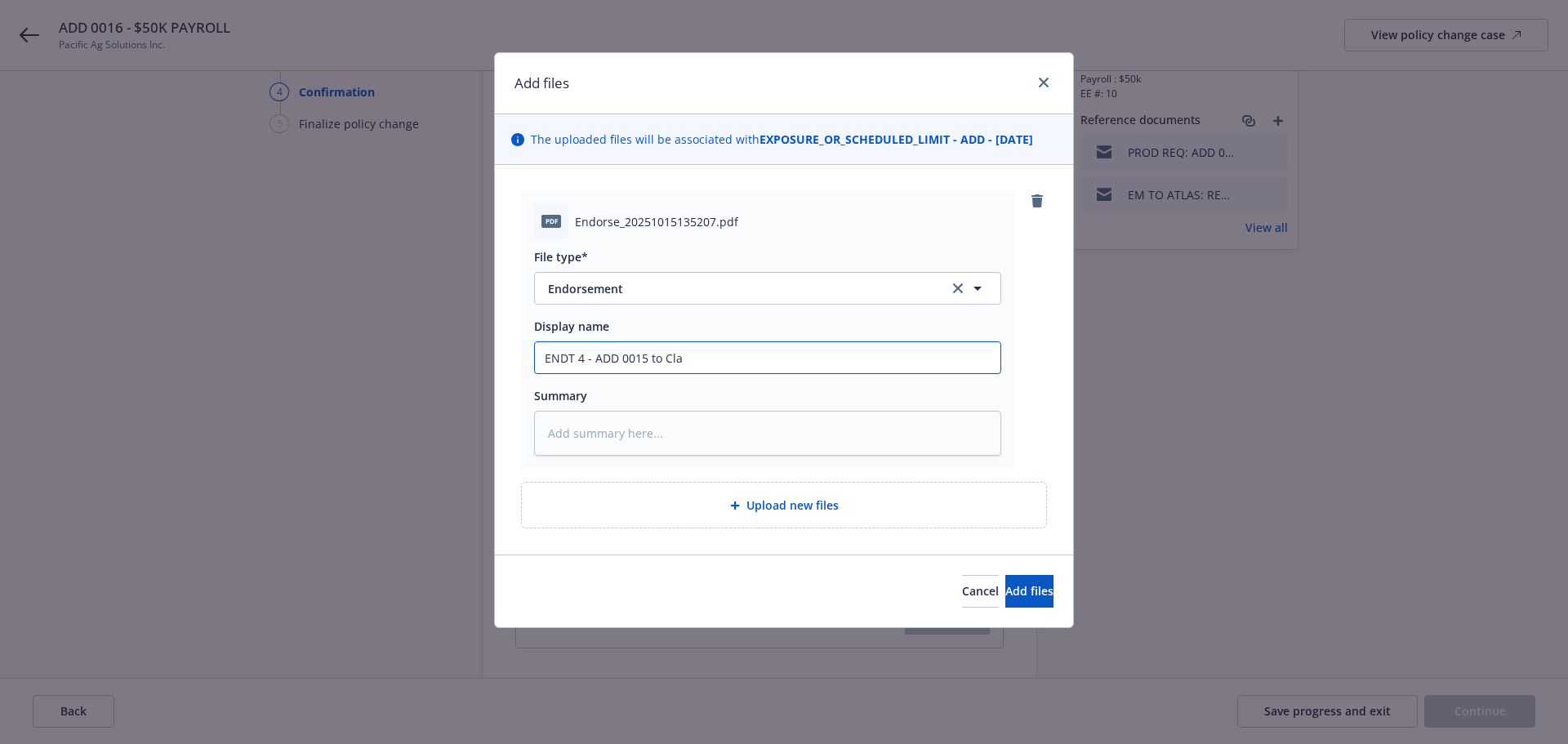
type textarea "x"
type input "ENDT 4 - ADD 0015 to Clas"
type textarea "x"
type input "ENDT 4 - ADD 0015 to Class"
type textarea "x"
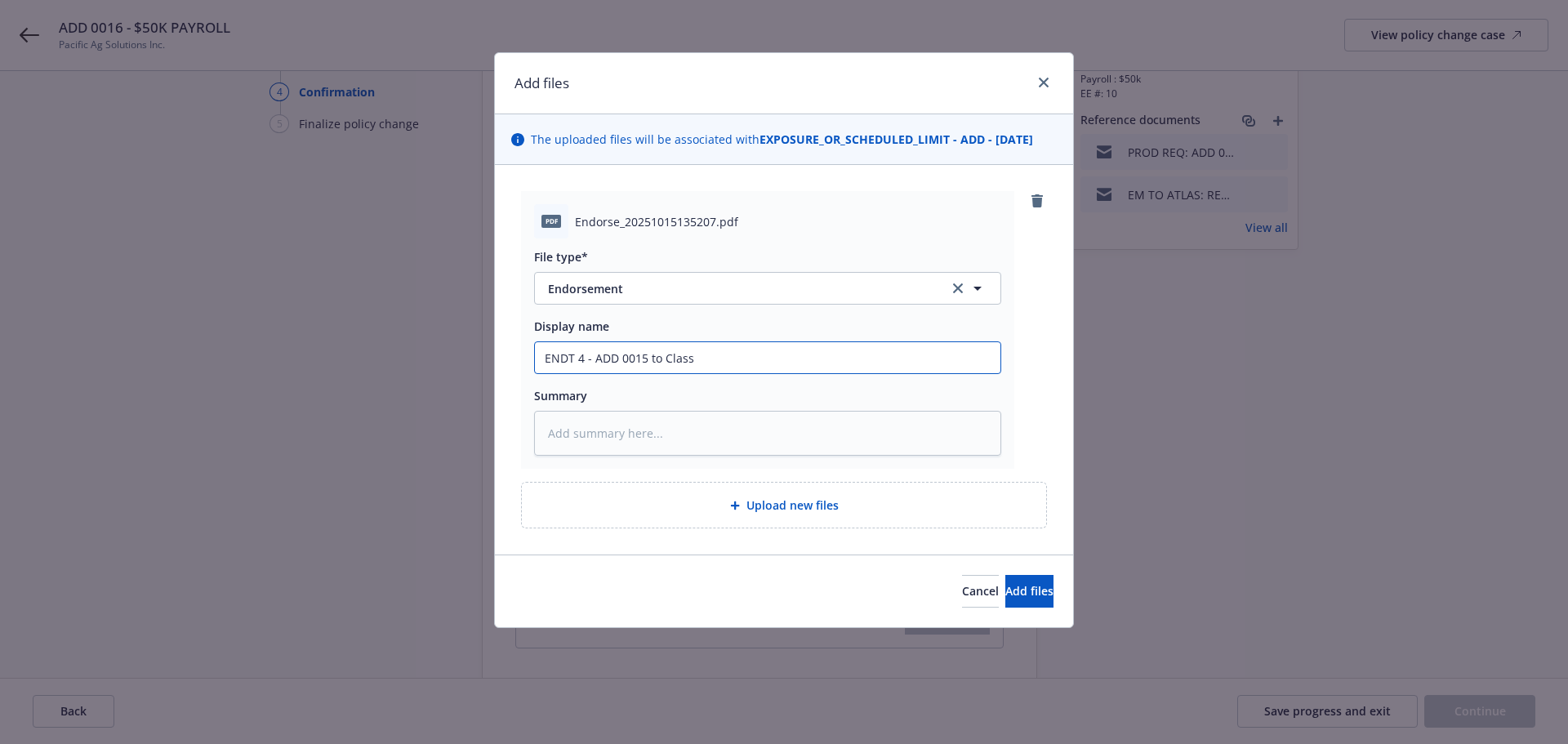
type input "ENDT 4 - ADD 0015 to Class"
type textarea "x"
type input "ENDT 4 - ADD 0015 to Class"
type textarea "x"
type input "ENDT 4 - ADD 0015 to Clas"
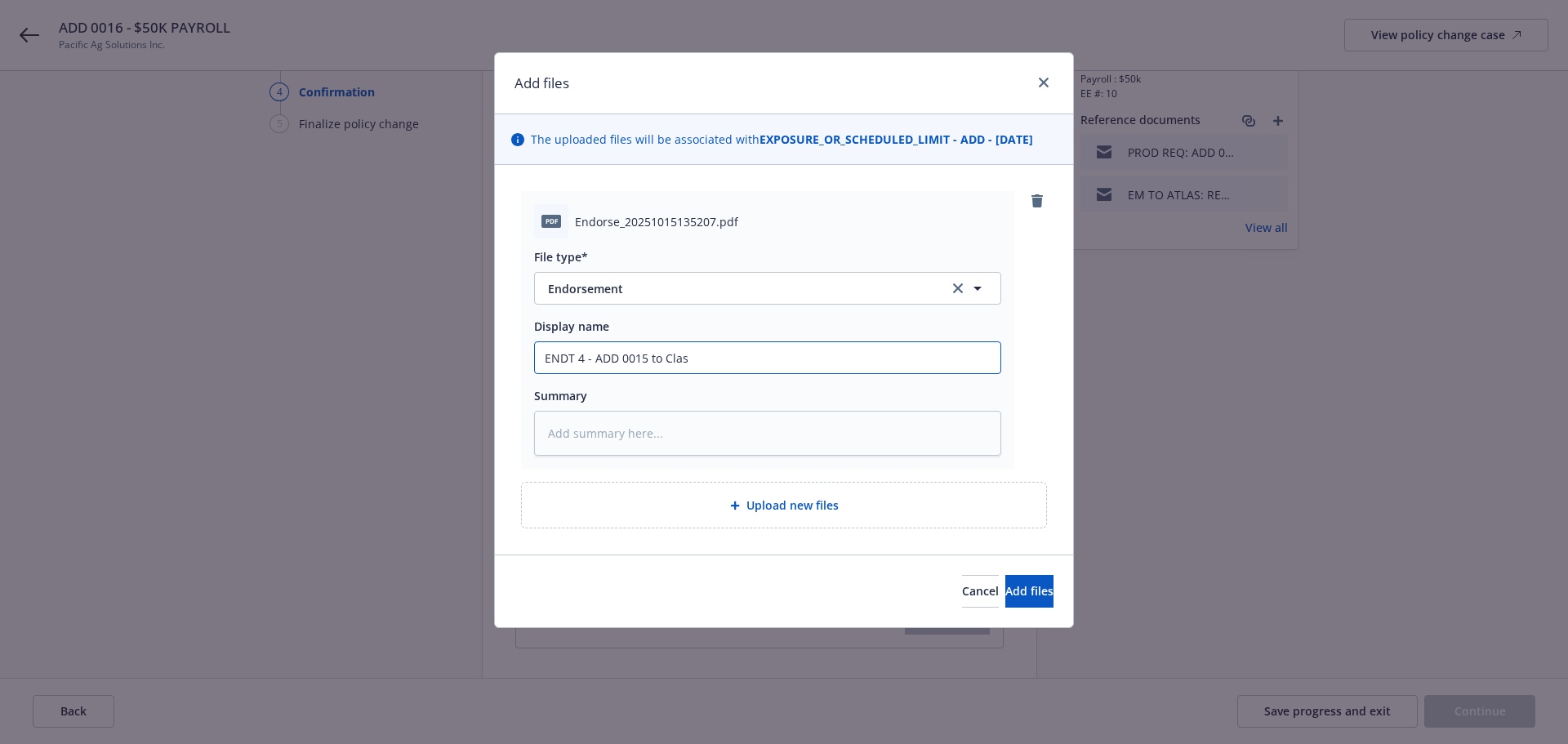
type textarea "x"
type input "ENDT 4 - ADD 0015 to Cla"
type textarea "x"
type input "ENDT 4 - ADD 0015 to Cl"
type textarea "x"
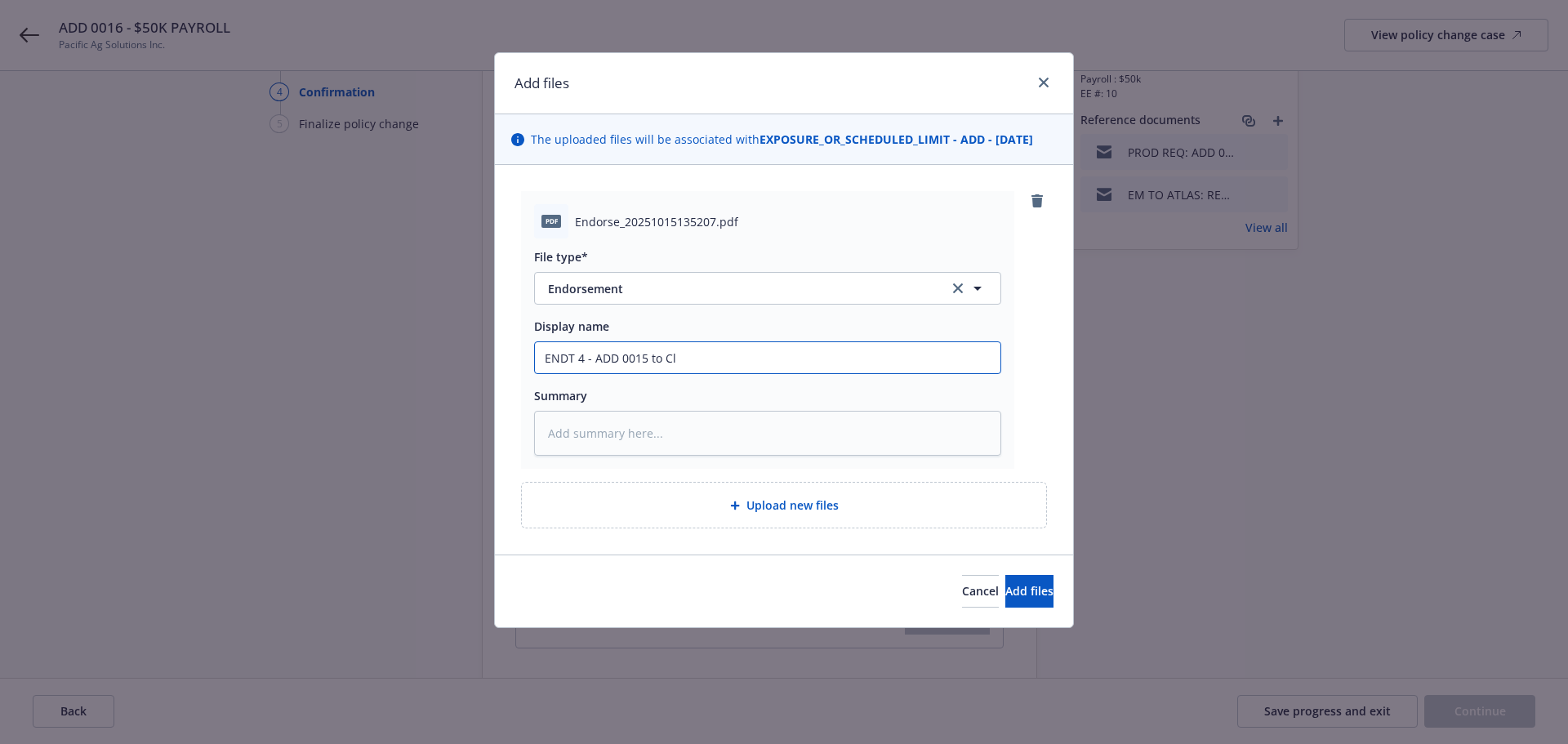
type input "ENDT 4 - ADD 0015 to C"
type textarea "x"
type input "ENDT 4 - ADD 0015 to"
type textarea "x"
type input "ENDT 4 - ADD 0015 to"
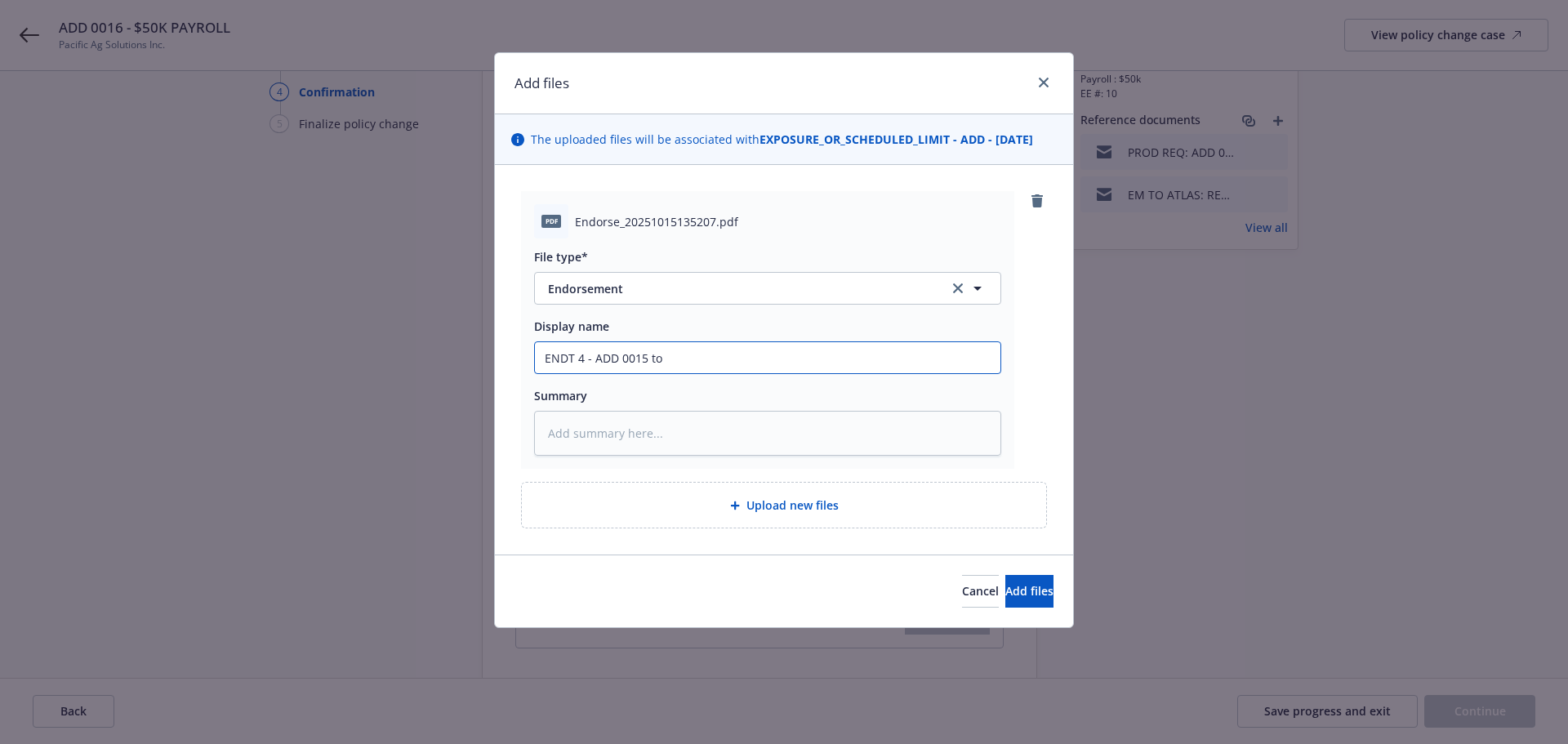
type textarea "x"
type input "ENDT 4 - ADD 0015 t"
type textarea "x"
type input "ENDT 4 - ADD 0015"
type textarea "x"
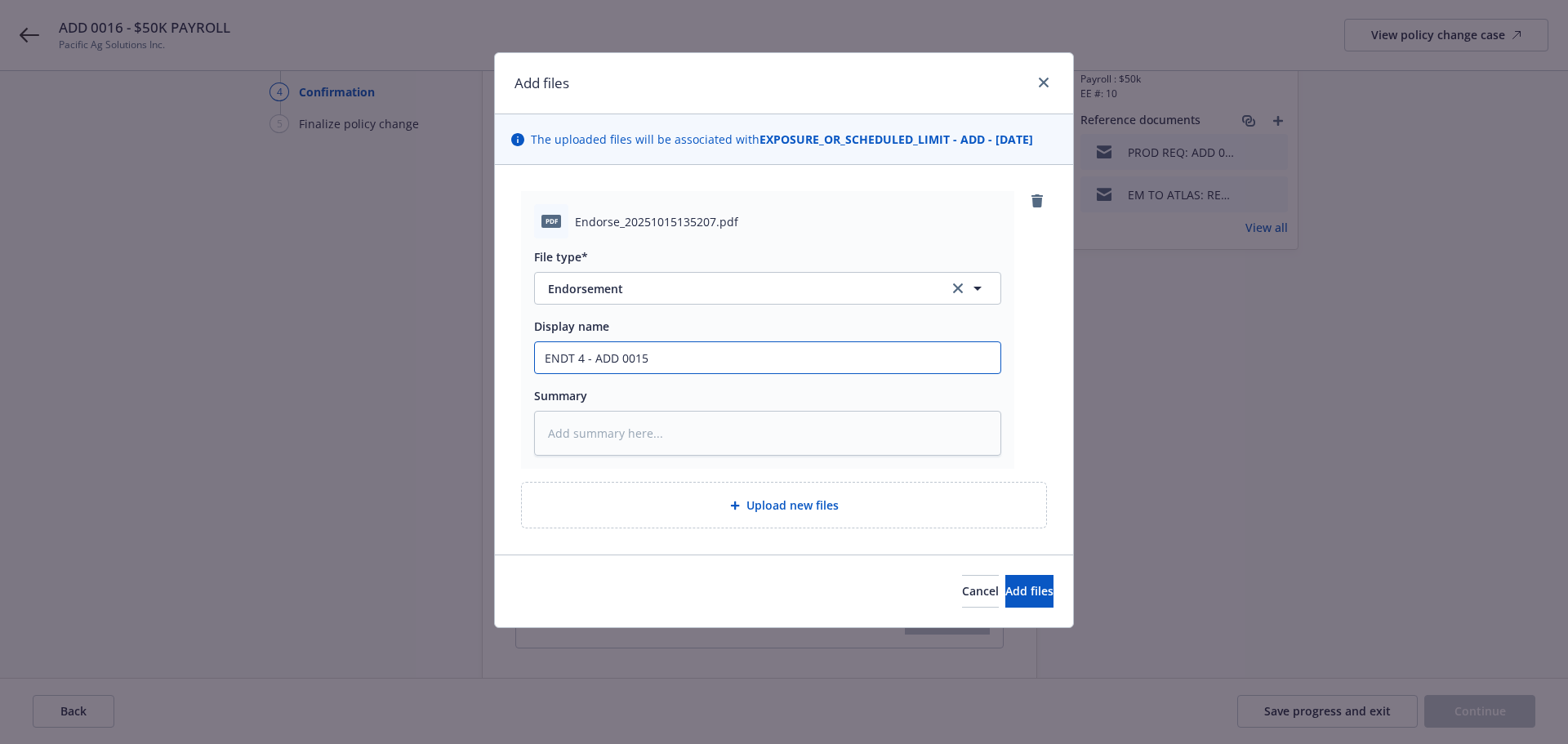
type input "ENDT 4 - ADD 0015 E"
type textarea "x"
type input "ENDT 4 - ADD 0015 EF"
type textarea "x"
type input "ENDT 4 - ADD 0015 EFF"
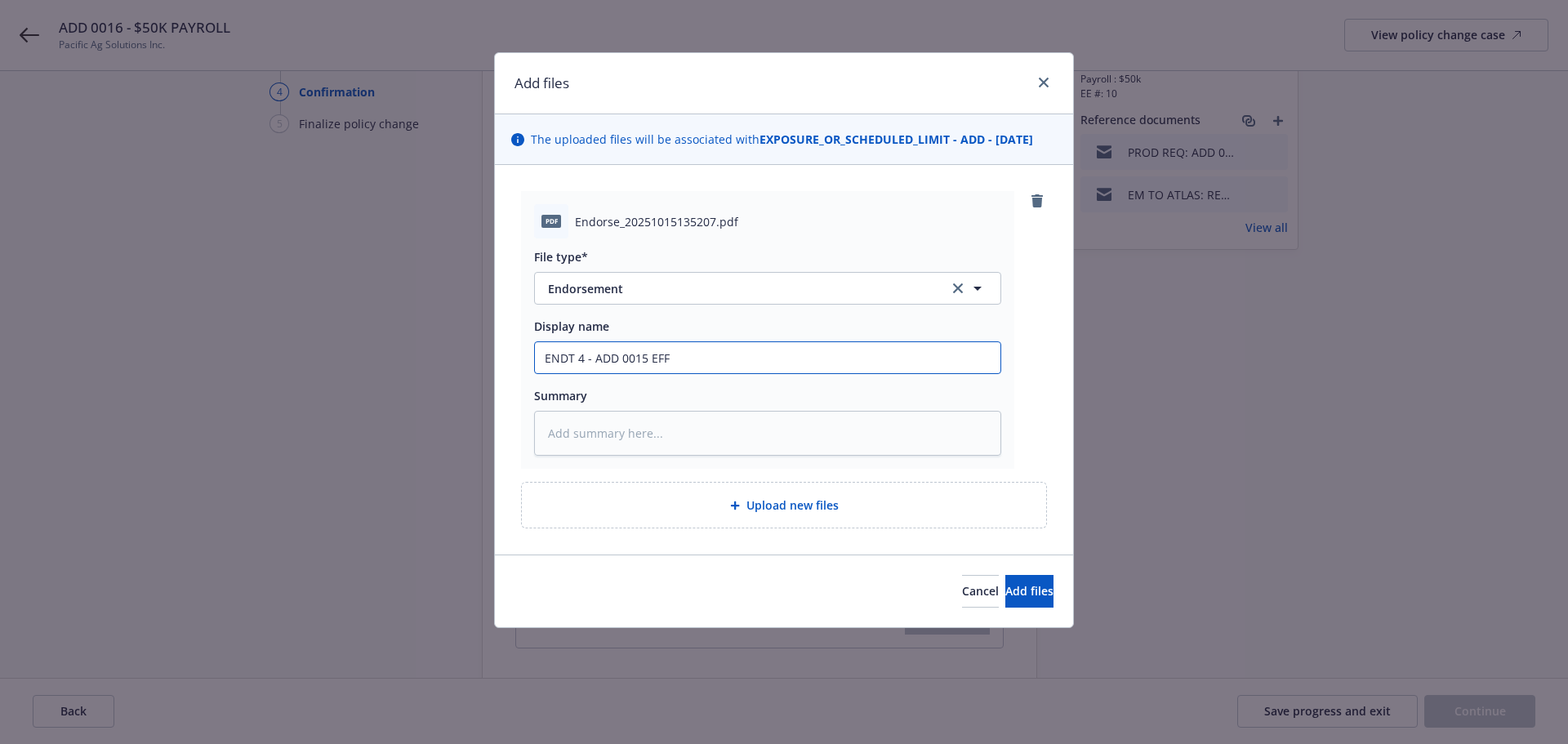
type textarea "x"
type input "ENDT 4 - ADD 0015 EFF"
click at [771, 357] on input "ENDT 4 - ADD 0015 EFF" at bounding box center [768, 358] width 466 height 31
type textarea "x"
type input "ENDT 4 - ADD 0015 EFF 1"
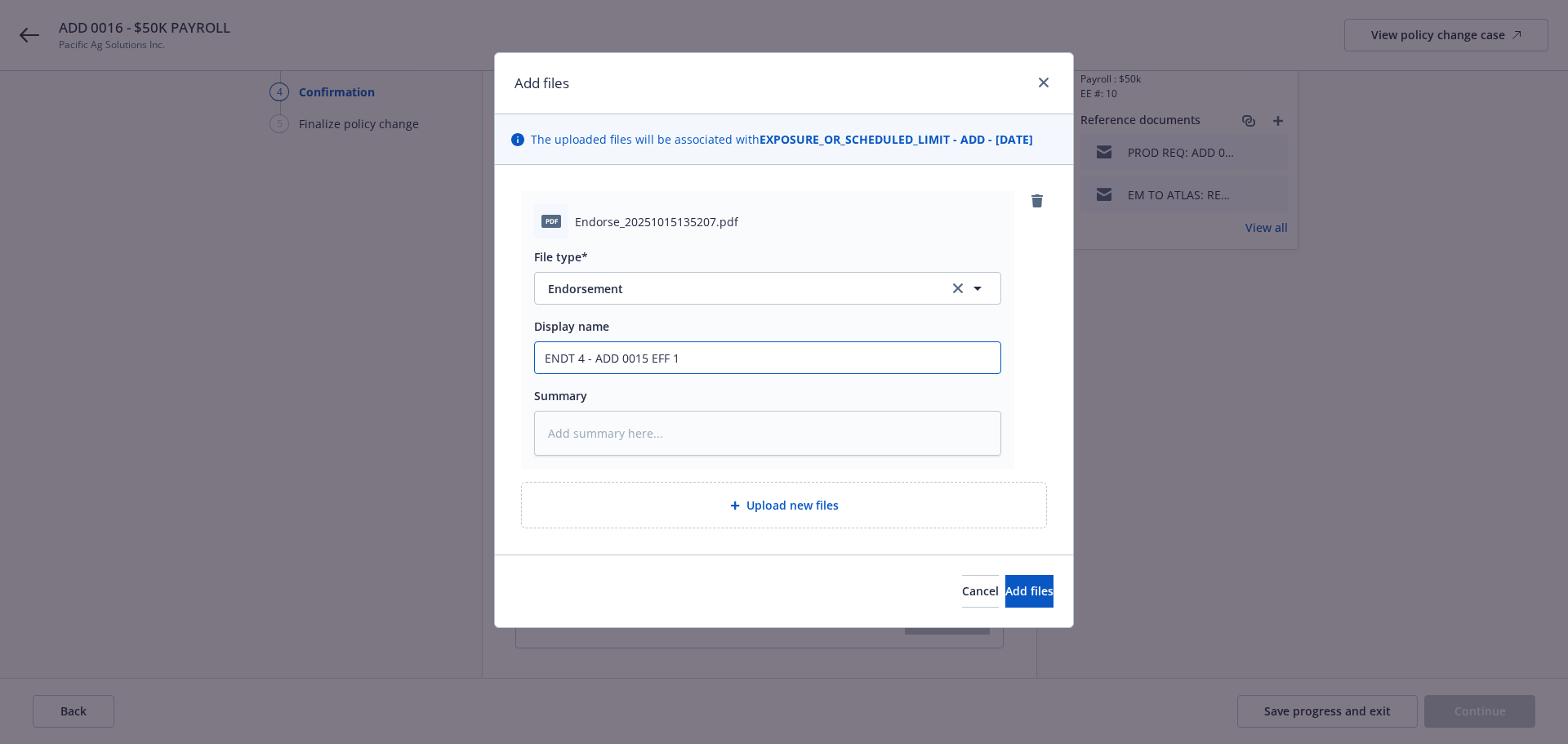
type textarea "x"
type input "ENDT 4 - ADD 0015 EFF 10"
type textarea "x"
type input "ENDT 4 - ADD 0015 EFF 10/"
type textarea "x"
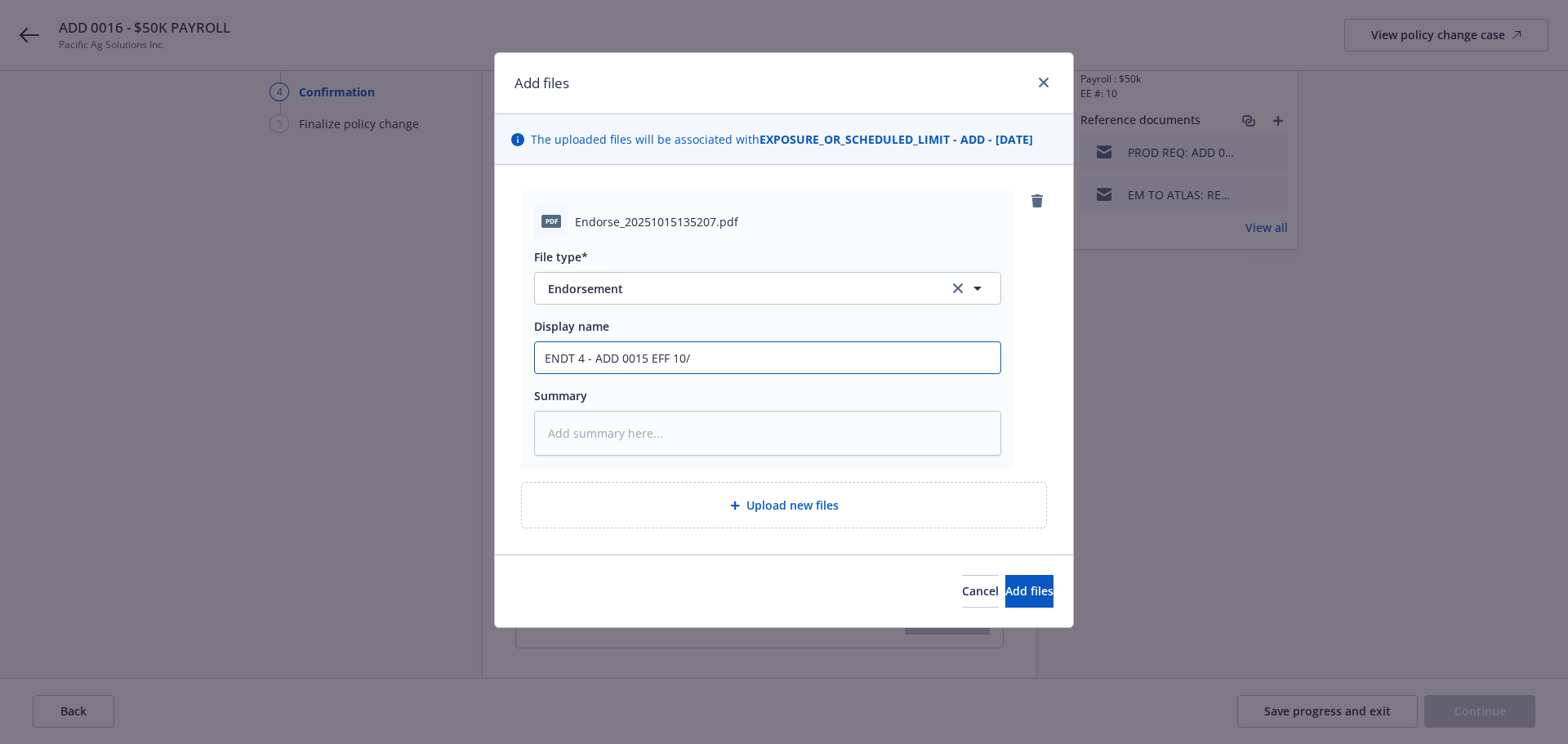
type input "ENDT 4 - ADD 0015 EFF 10/1"
type textarea "x"
type input "ENDT 4 - ADD 0015 EFF 10/13"
click at [1022, 608] on button "Add files" at bounding box center [1029, 592] width 48 height 33
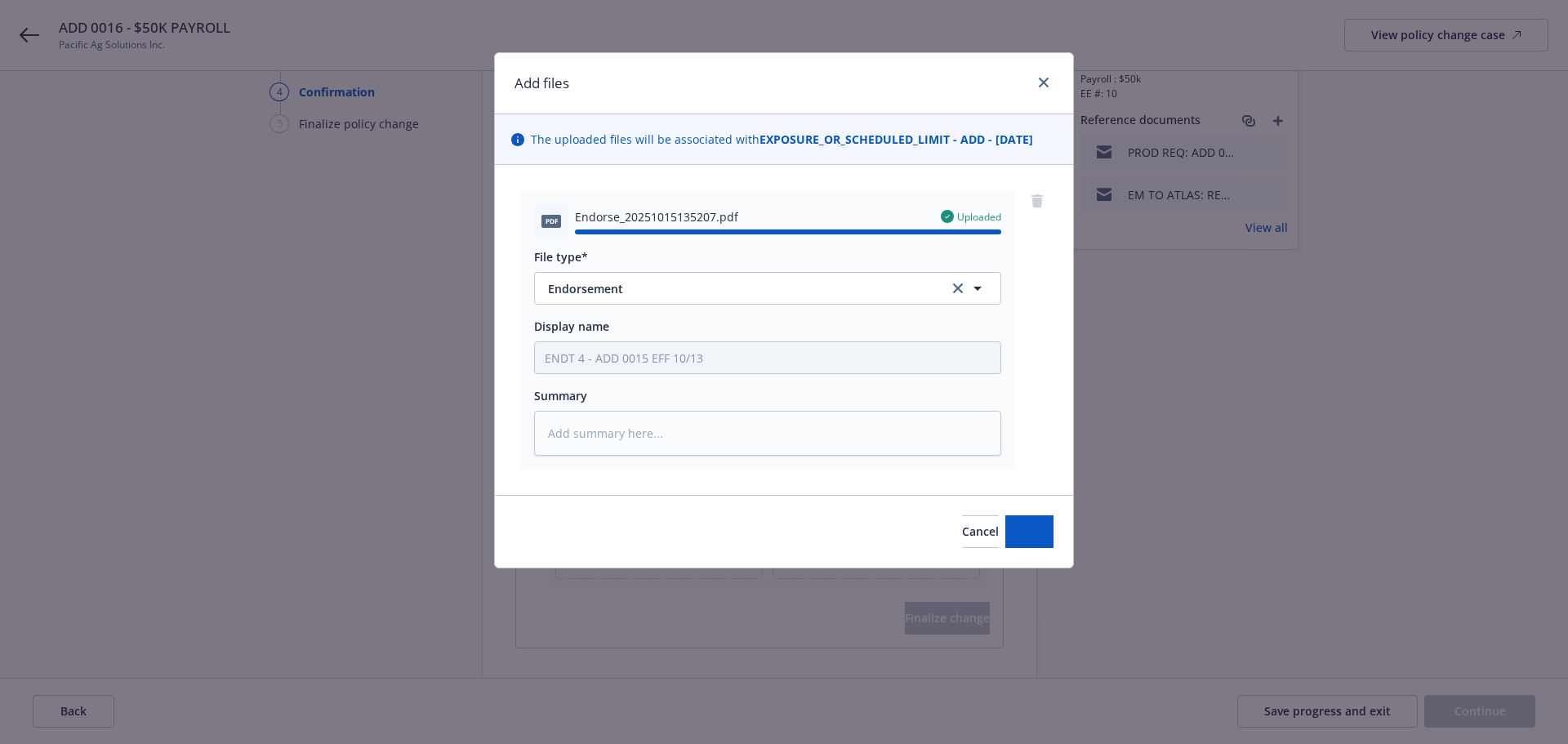
type textarea "x"
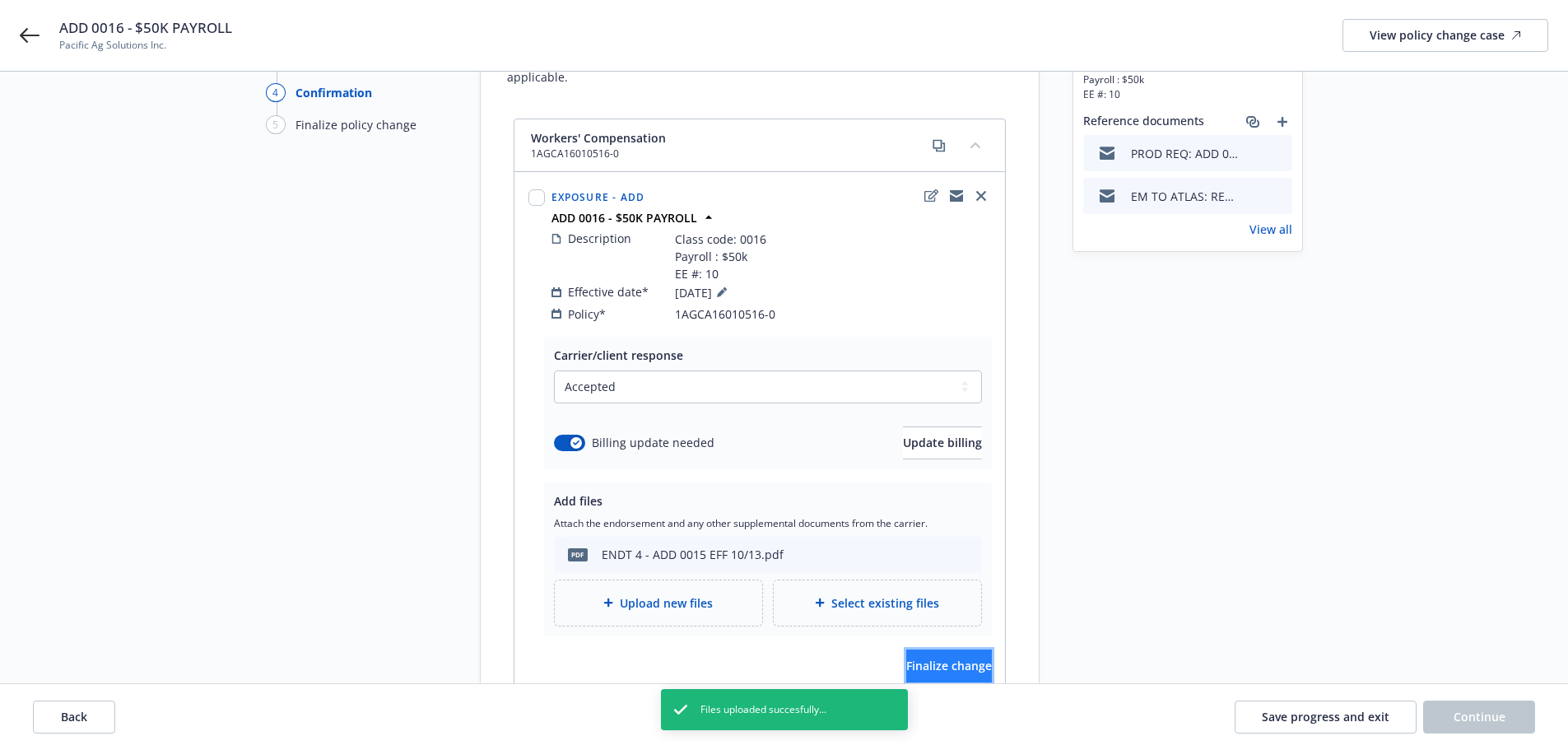
click at [906, 658] on span "Finalize change" at bounding box center [949, 665] width 86 height 16
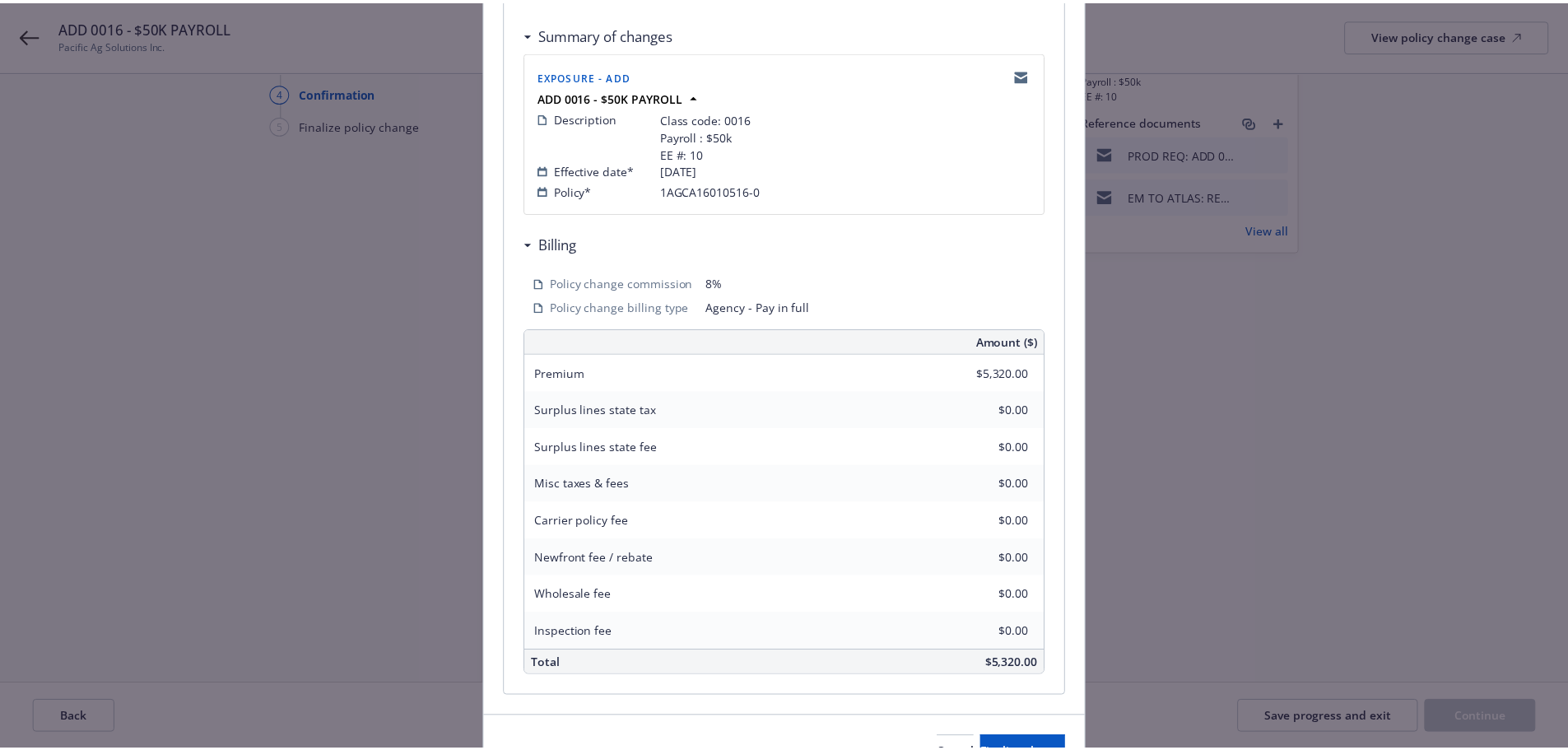
scroll to position [397, 0]
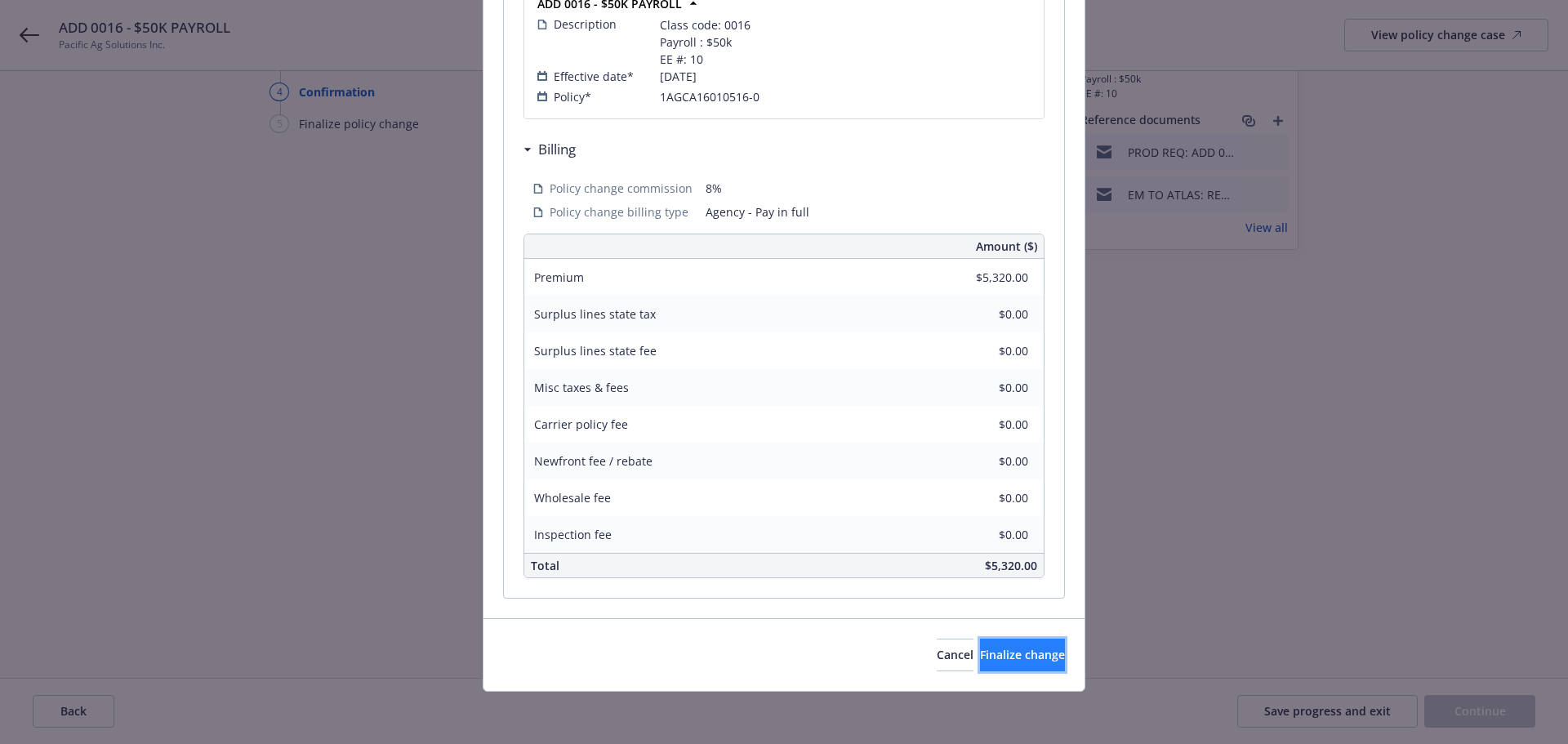
click at [981, 660] on span "Finalize change" at bounding box center [1023, 654] width 85 height 15
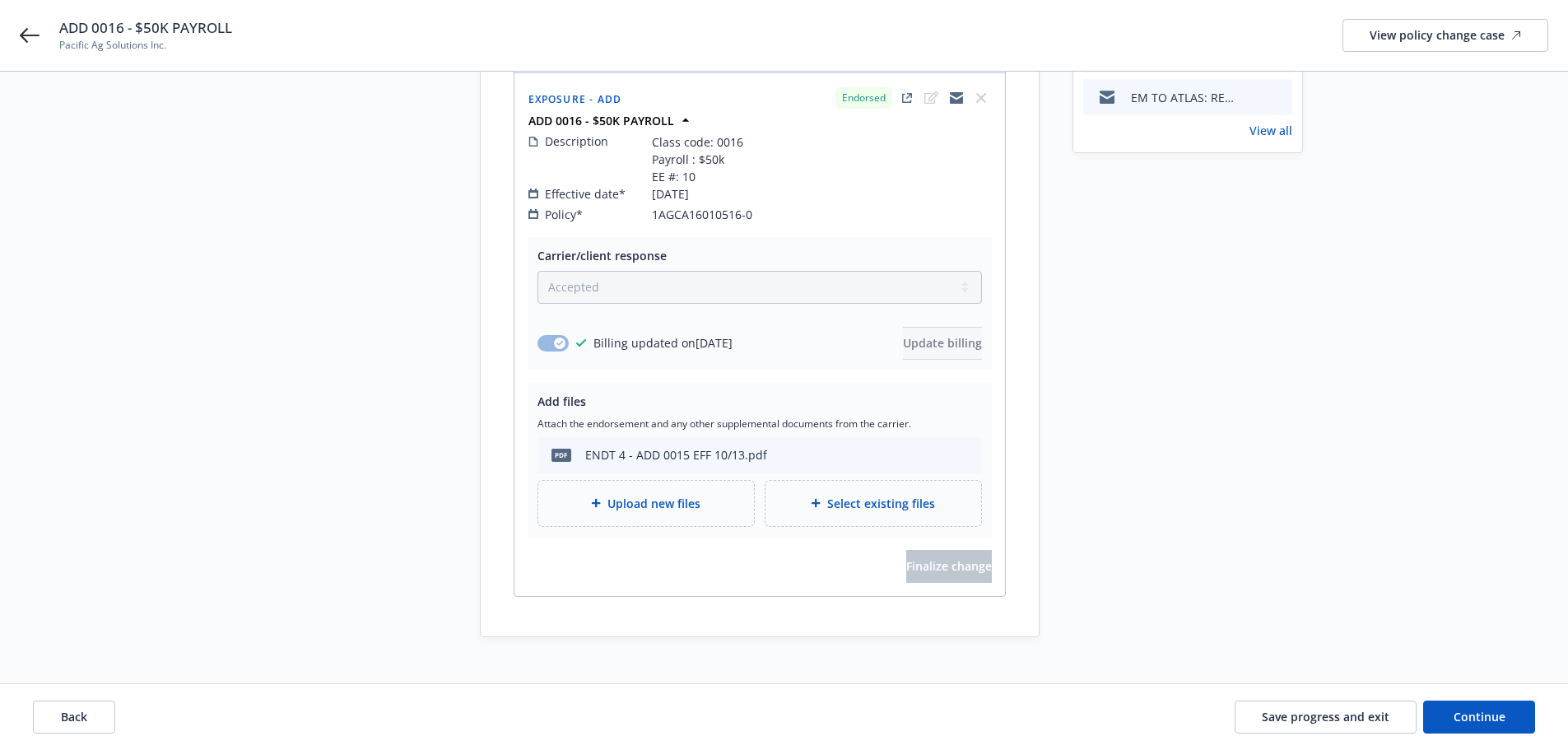
scroll to position [252, 0]
click at [1445, 710] on button "Continue" at bounding box center [1479, 717] width 112 height 33
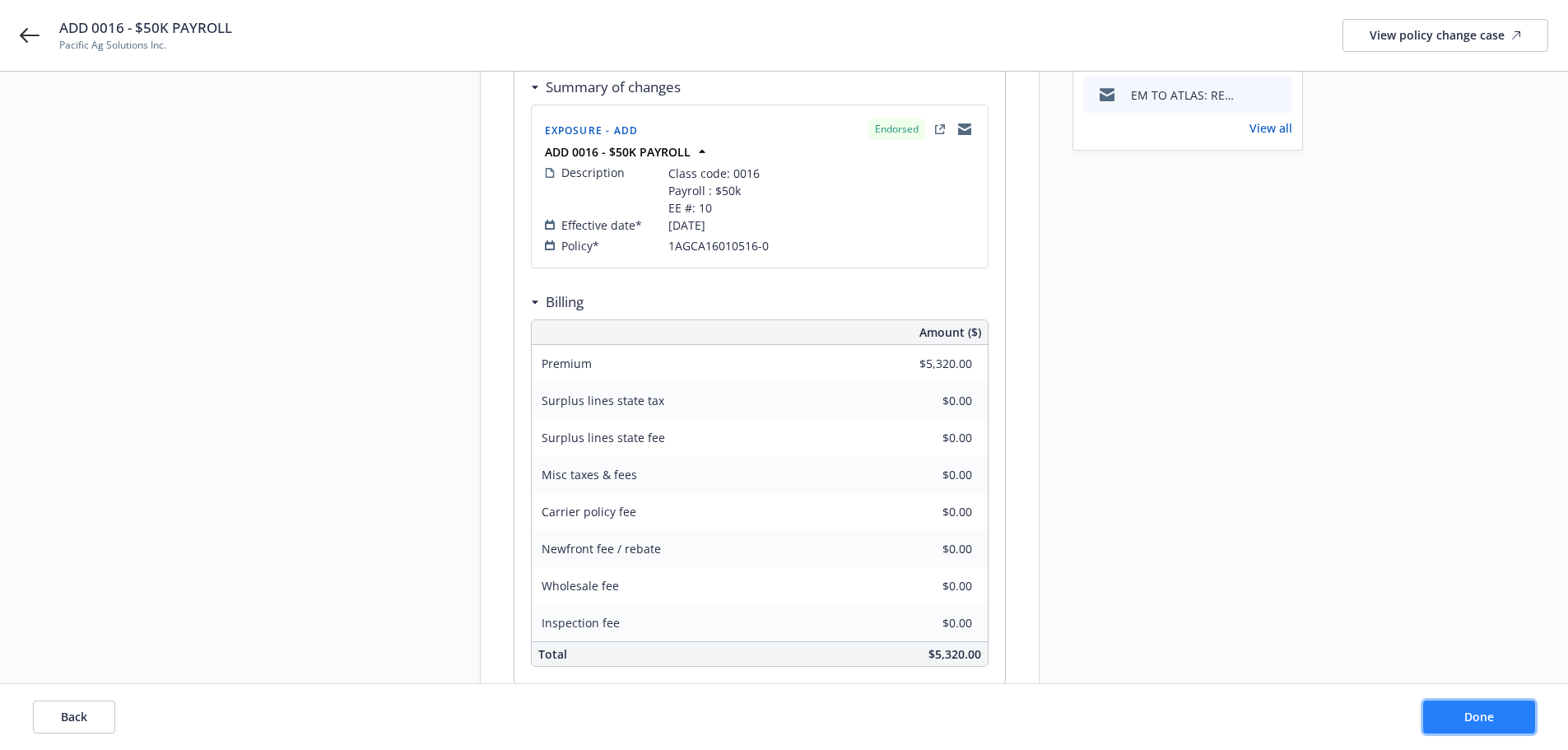
click at [1445, 710] on button "Done" at bounding box center [1479, 717] width 112 height 33
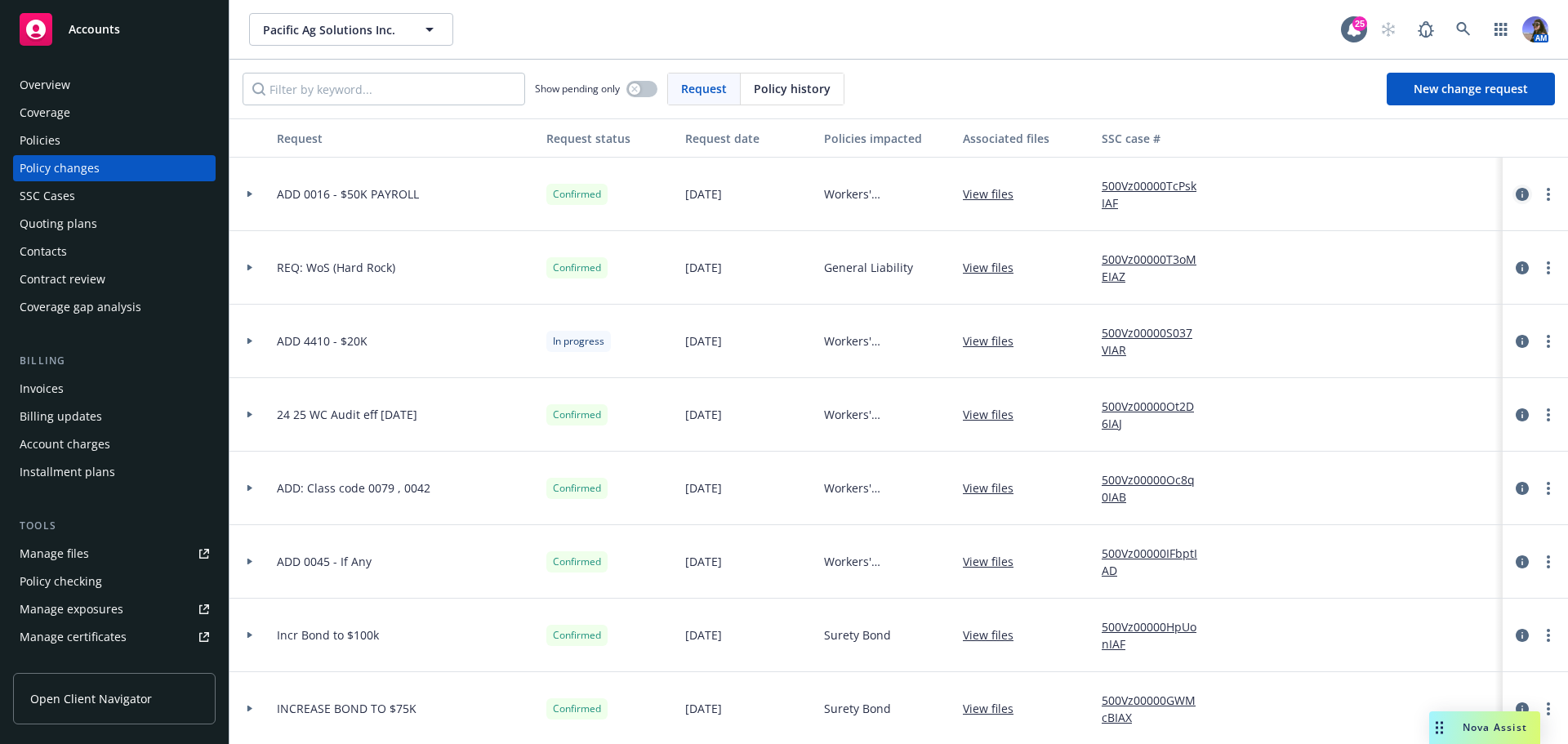
click at [1516, 200] on icon "circleInformation" at bounding box center [1523, 194] width 13 height 13
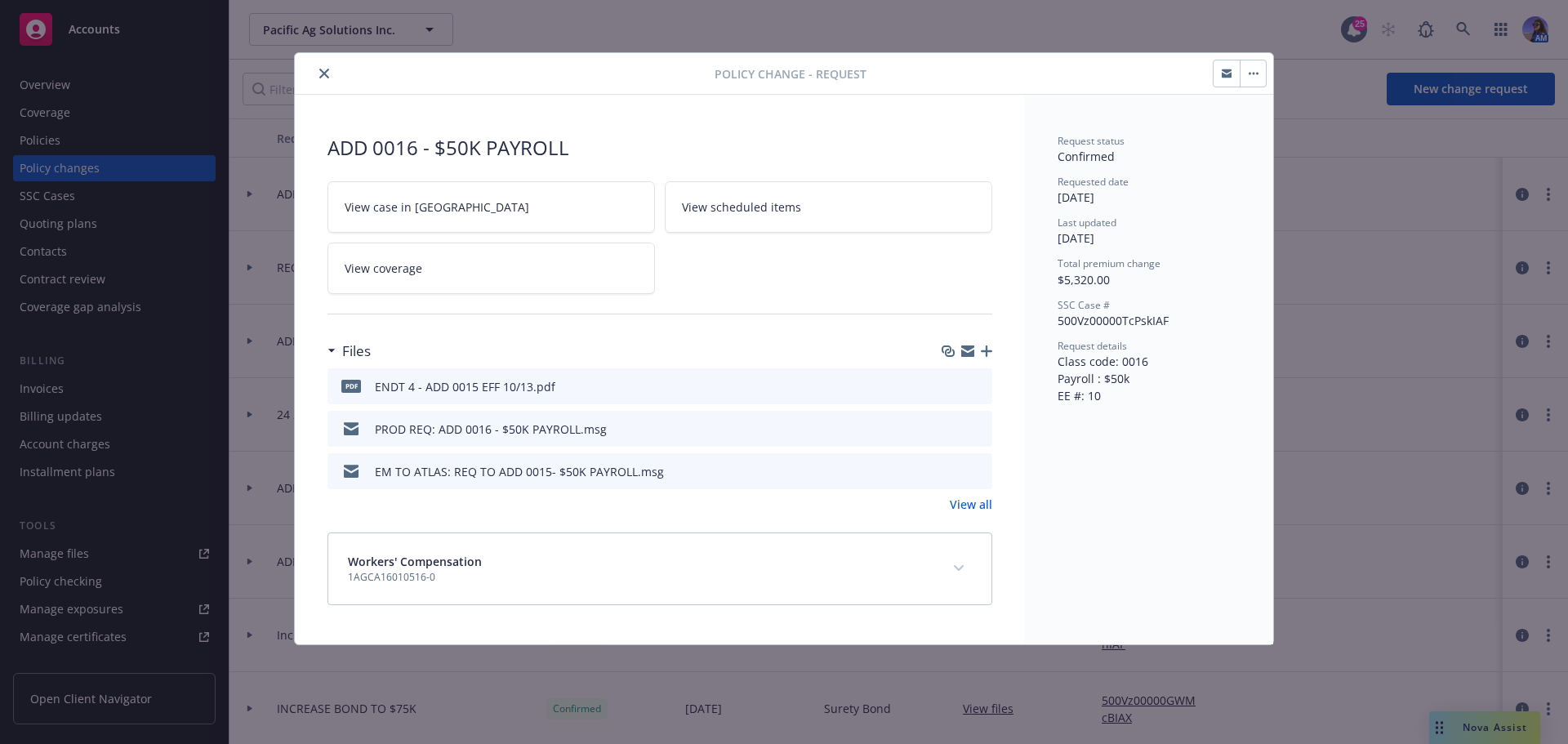
click at [558, 206] on link "View case in [GEOGRAPHIC_DATA]" at bounding box center [490, 207] width 327 height 52
click at [1217, 79] on button "button" at bounding box center [1226, 73] width 26 height 26
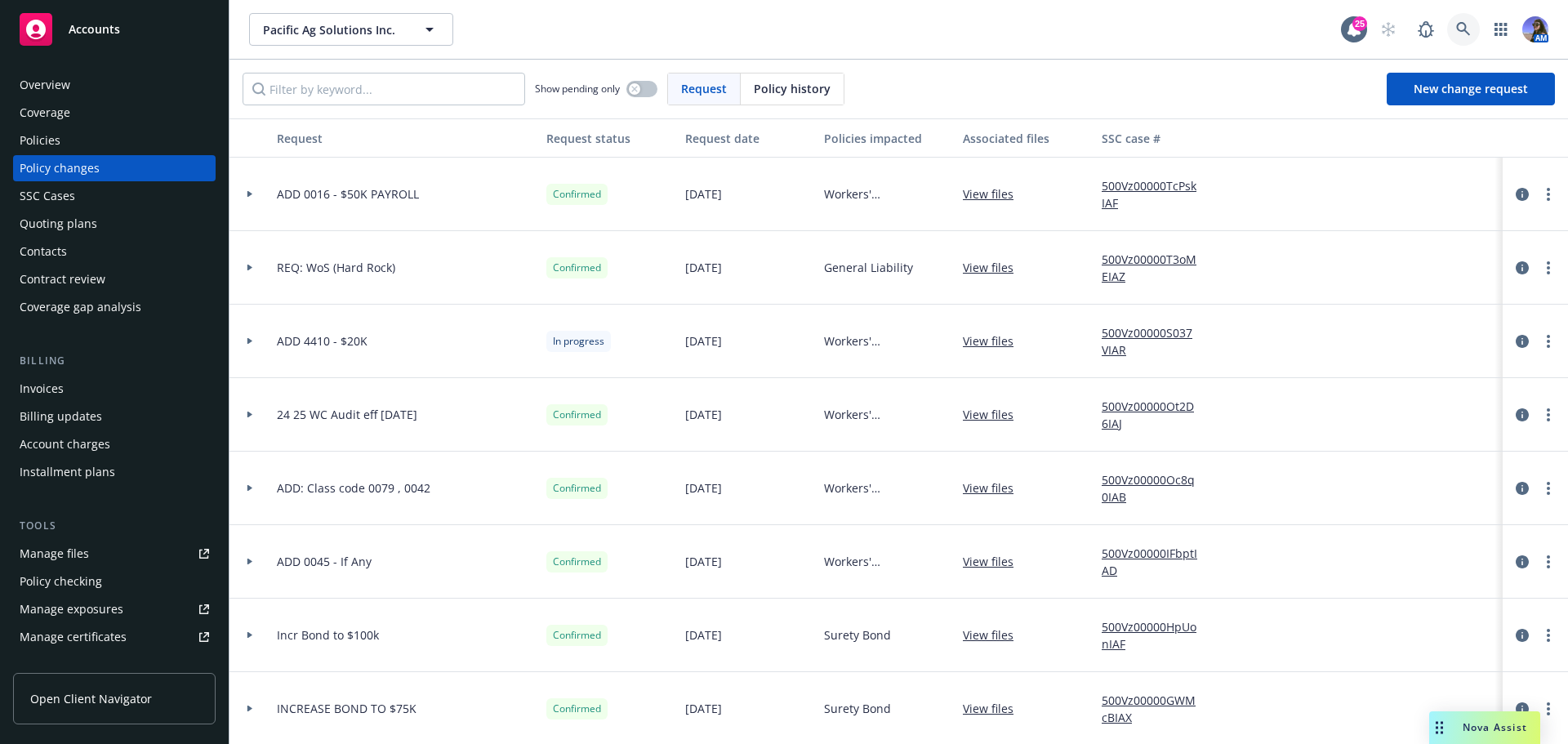
click at [1457, 38] on link at bounding box center [1464, 29] width 33 height 33
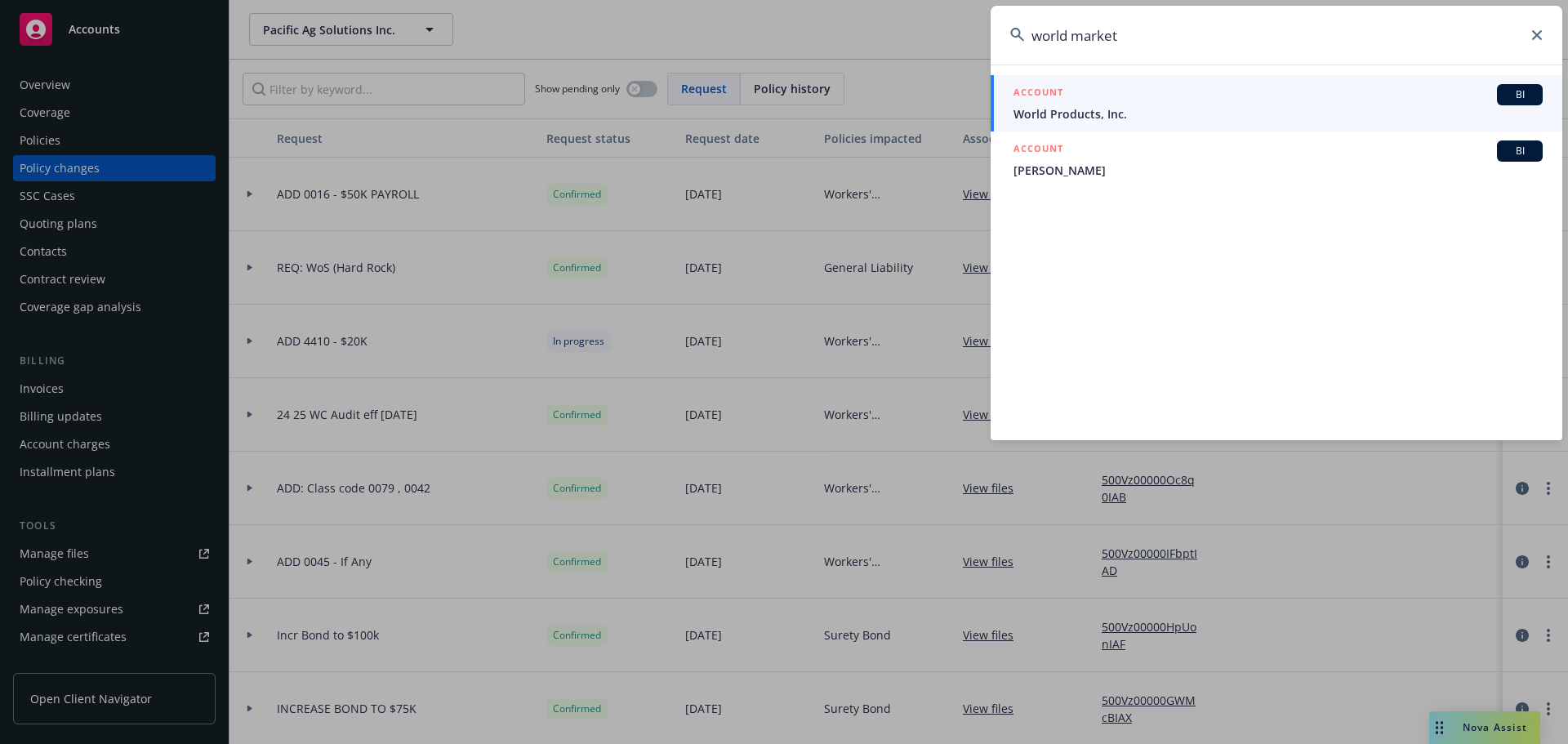
drag, startPoint x: 1147, startPoint y: 37, endPoint x: 813, endPoint y: 58, distance: 334.7
click at [813, 58] on div "world market ACCOUNT BI World Products, Inc. ACCOUNT BI [PERSON_NAME]" at bounding box center [784, 372] width 1568 height 744
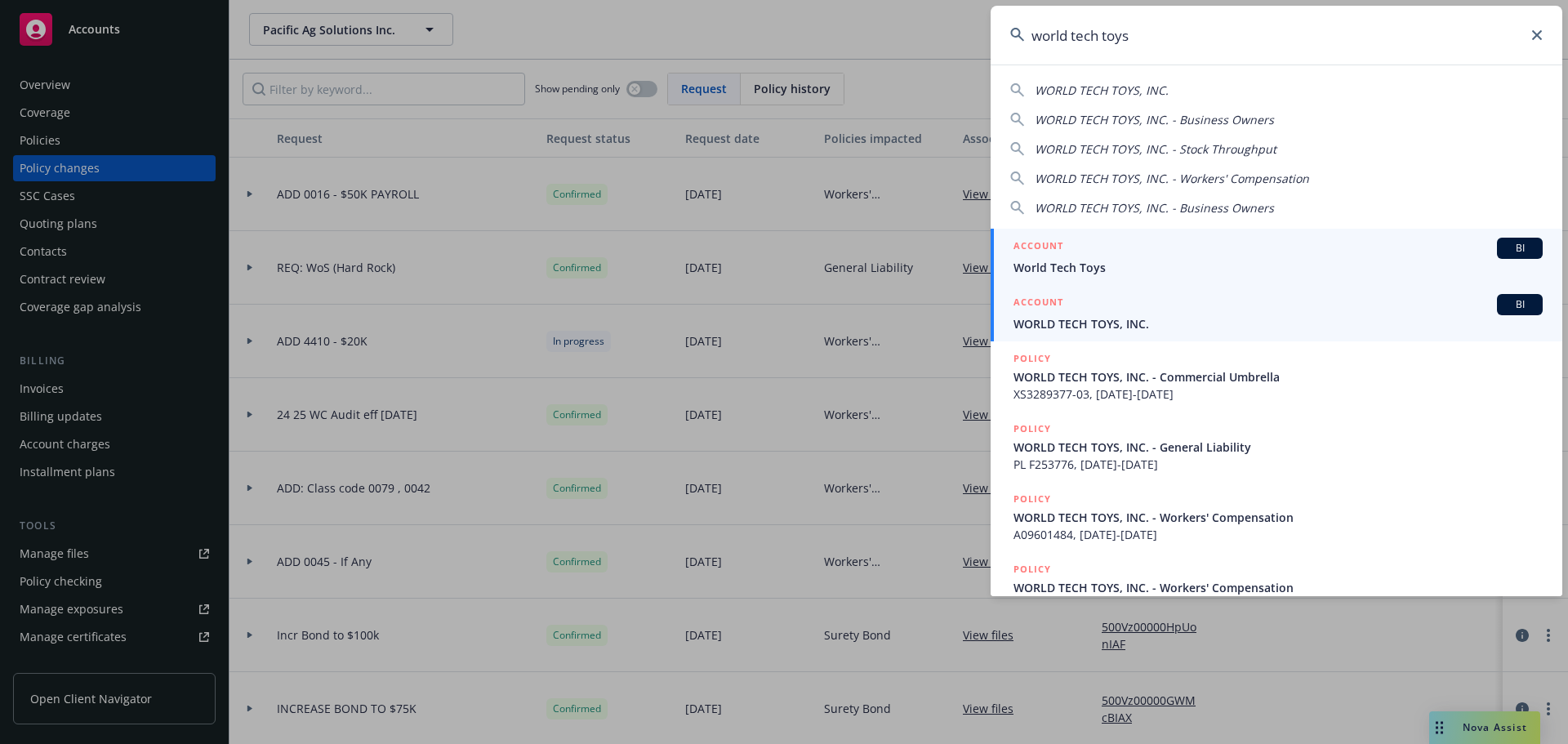
type input "world tech toys"
click at [1039, 323] on span "WORLD TECH TOYS, INC." at bounding box center [1278, 324] width 529 height 17
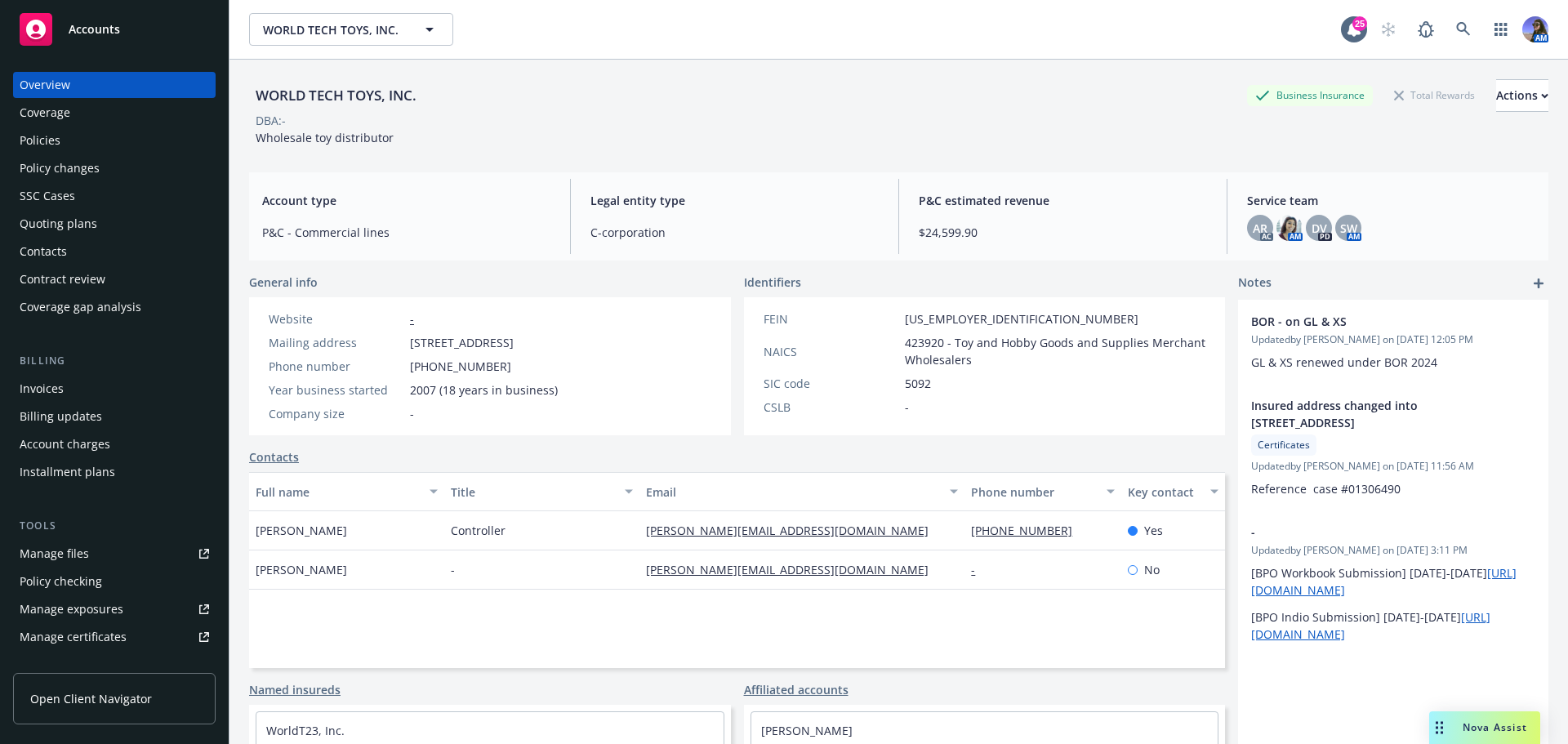
click at [23, 220] on div "Quoting plans" at bounding box center [59, 224] width 78 height 26
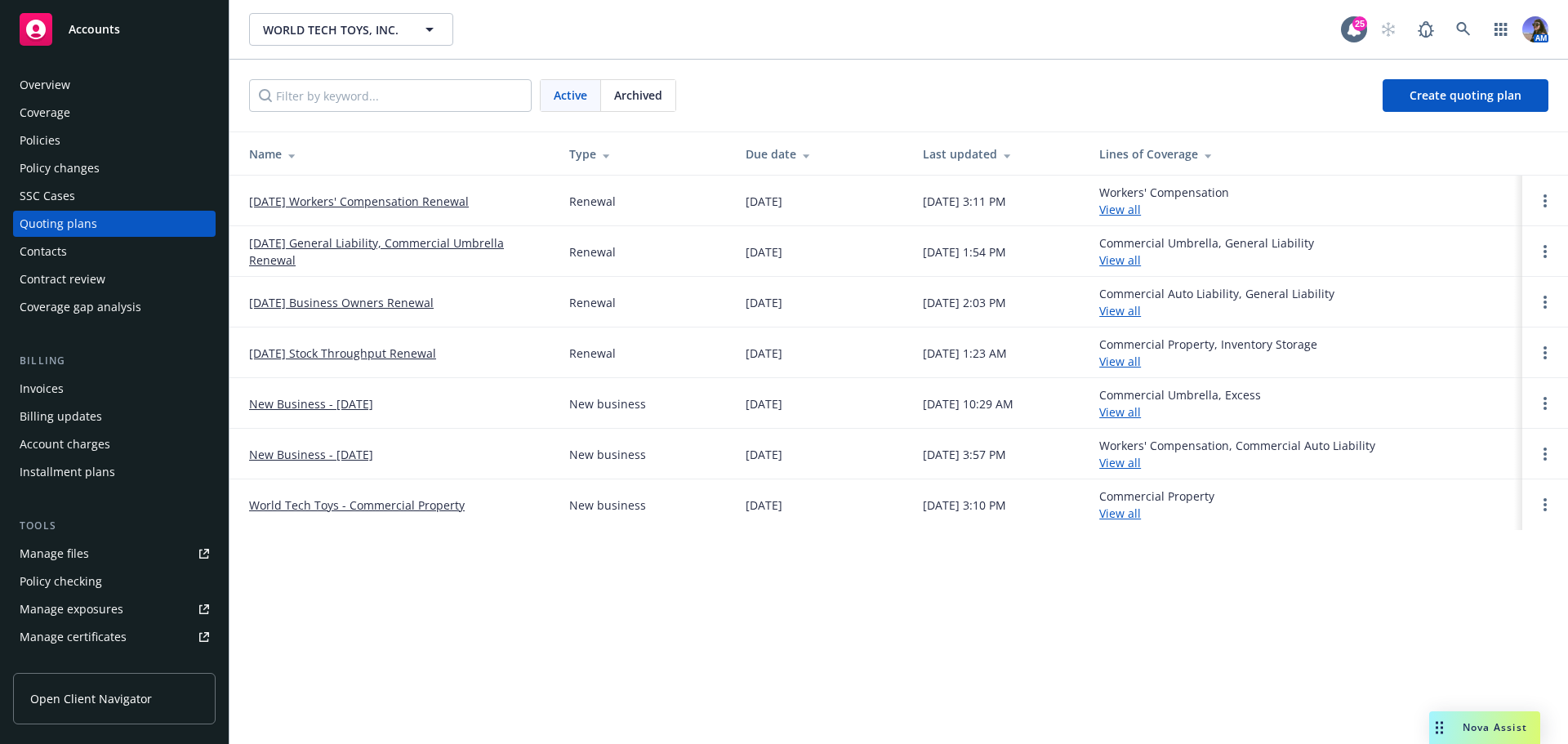
click at [347, 249] on link "[DATE] General Liability, Commercial Umbrella Renewal" at bounding box center [396, 252] width 294 height 34
